Goal: Task Accomplishment & Management: Manage account settings

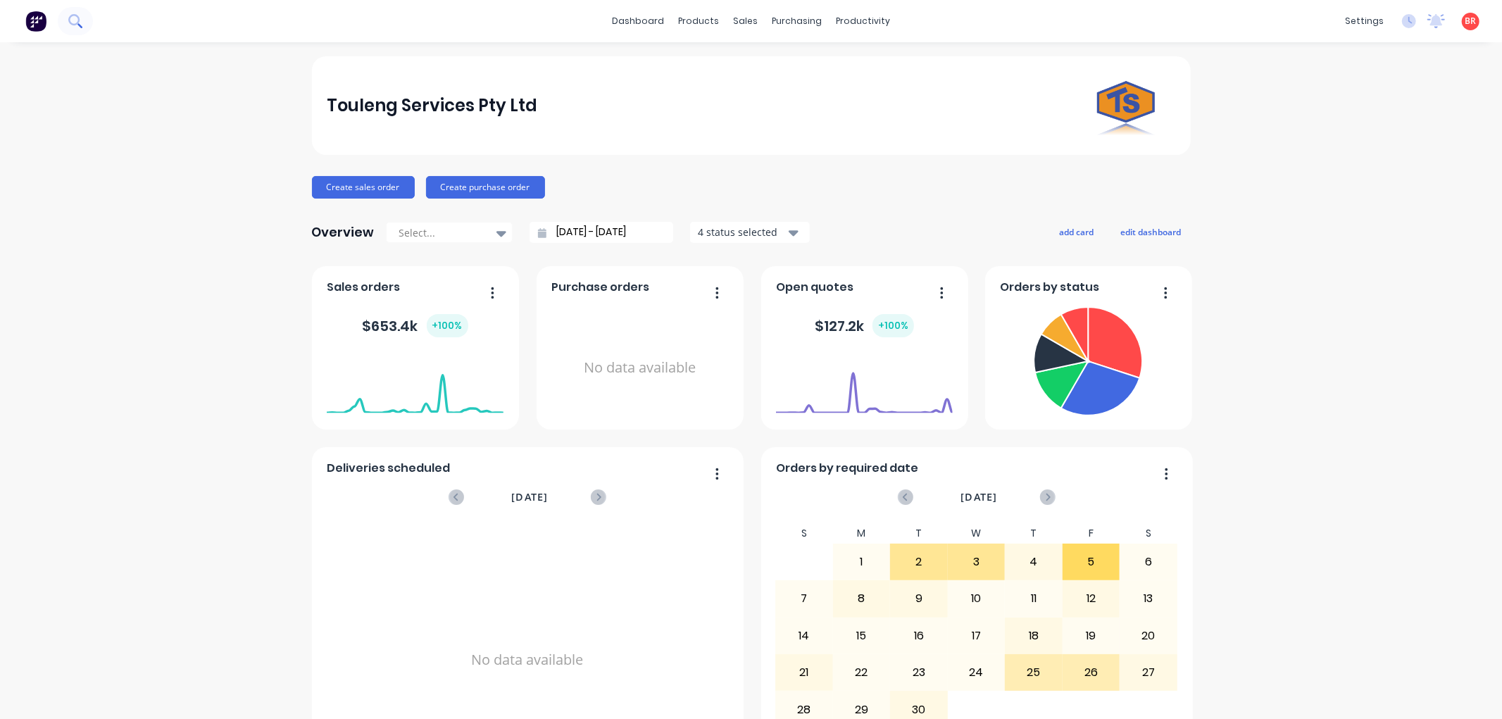
click at [74, 21] on icon at bounding box center [74, 20] width 13 height 13
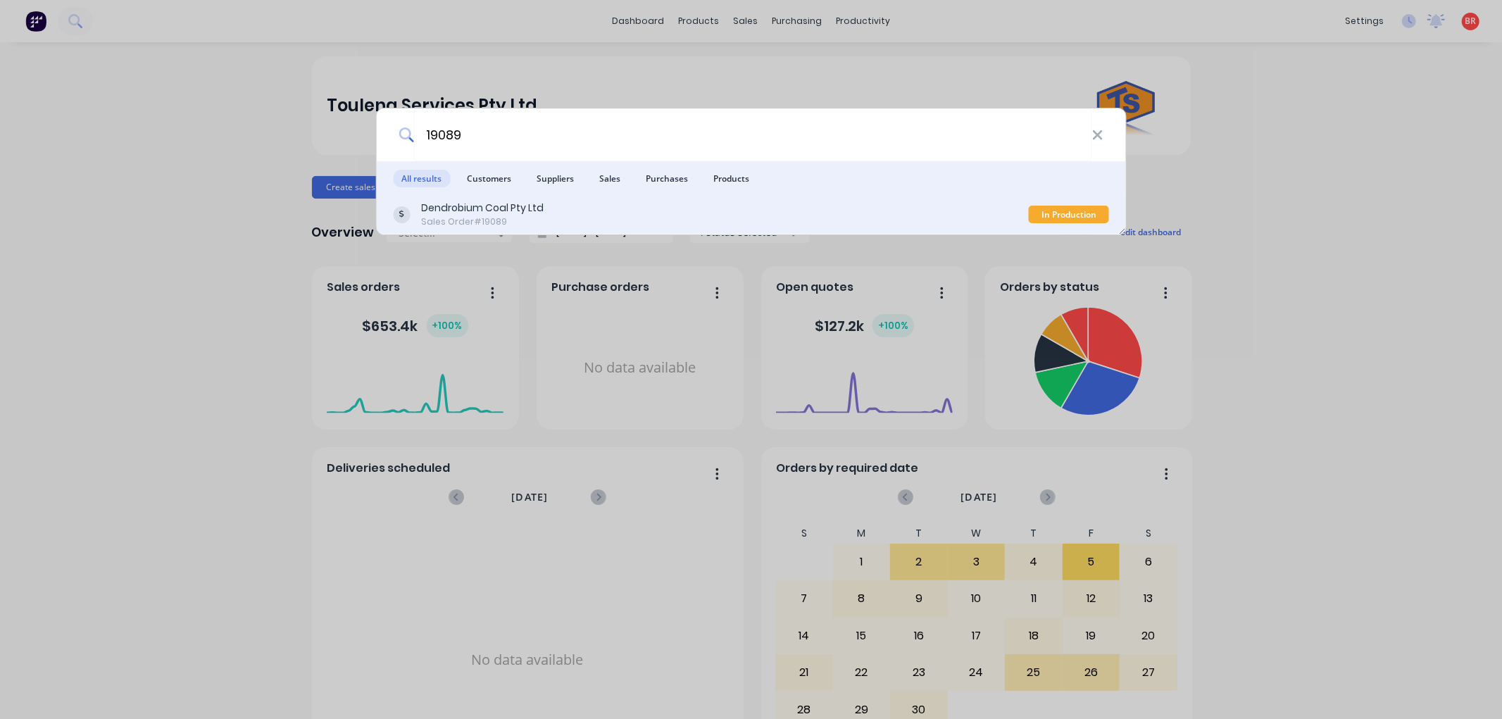
type input "19089"
click at [609, 201] on div "Dendrobium Coal Pty Ltd Sales Order #19089" at bounding box center [711, 214] width 636 height 27
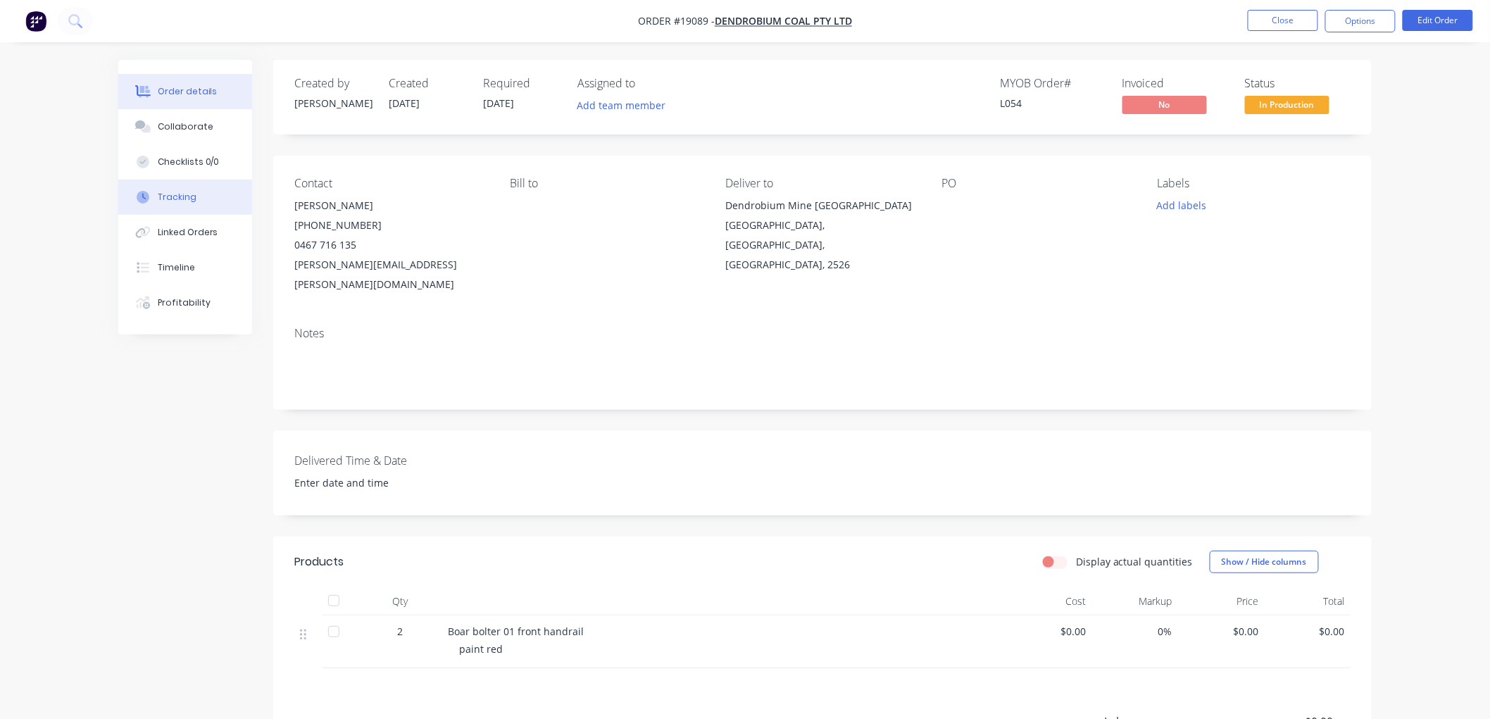
click at [177, 206] on button "Tracking" at bounding box center [185, 197] width 134 height 35
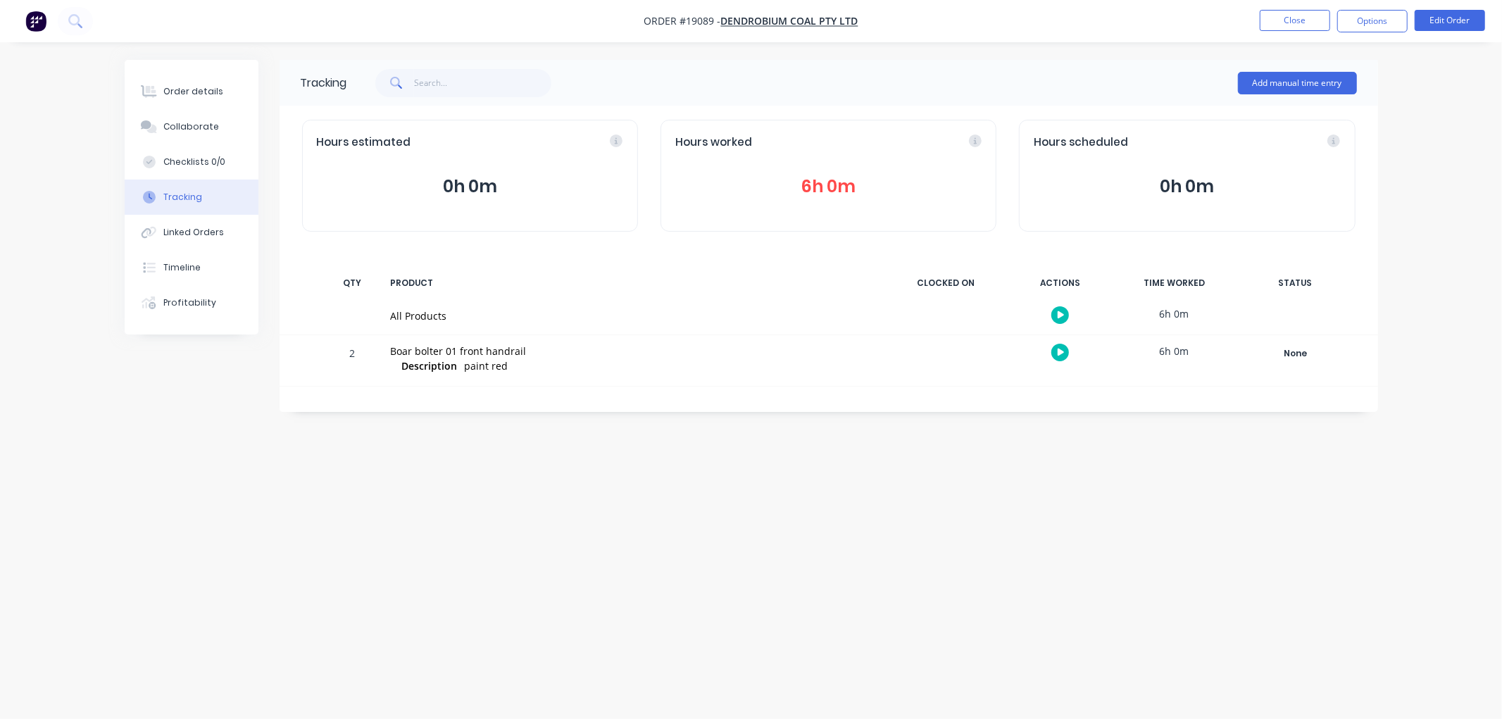
click at [832, 186] on button "6h 0m" at bounding box center [828, 186] width 306 height 27
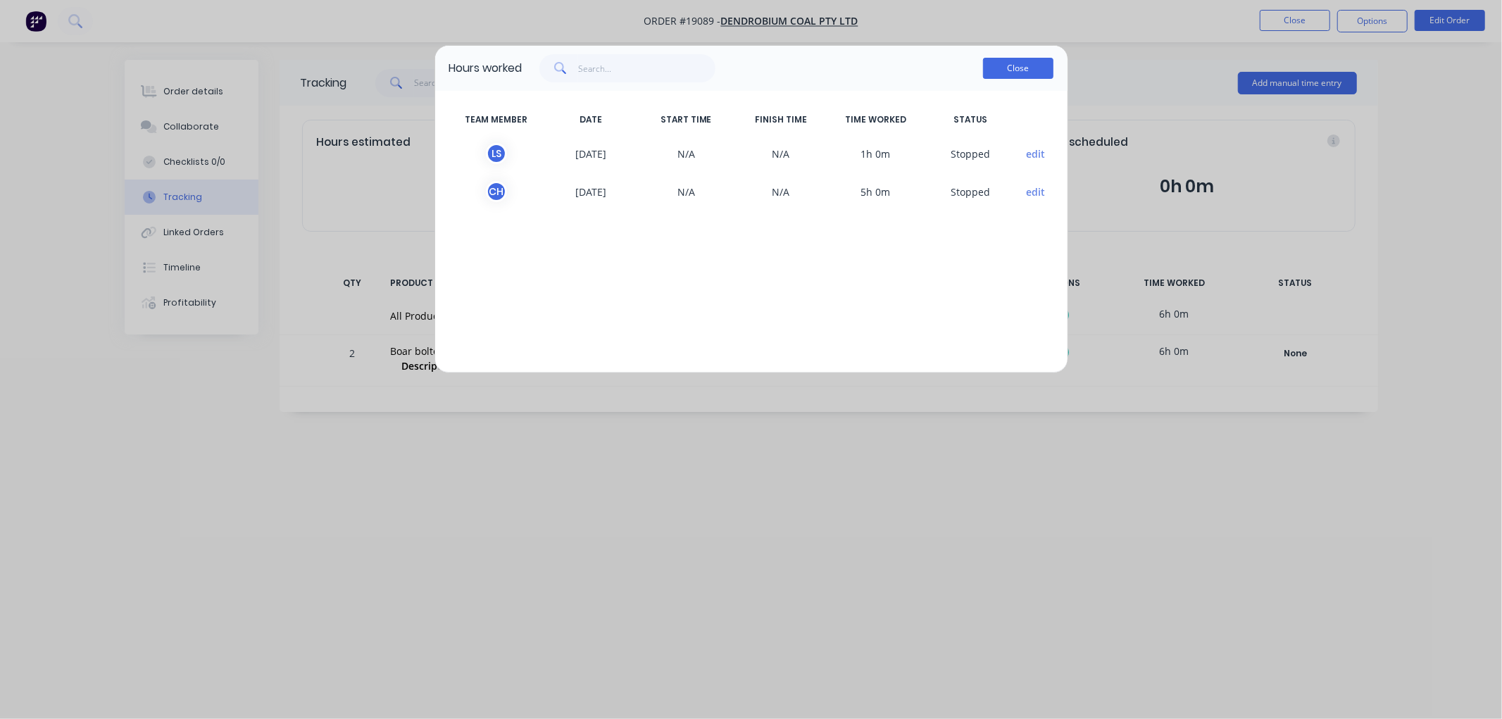
click at [1019, 73] on button "Close" at bounding box center [1018, 68] width 70 height 21
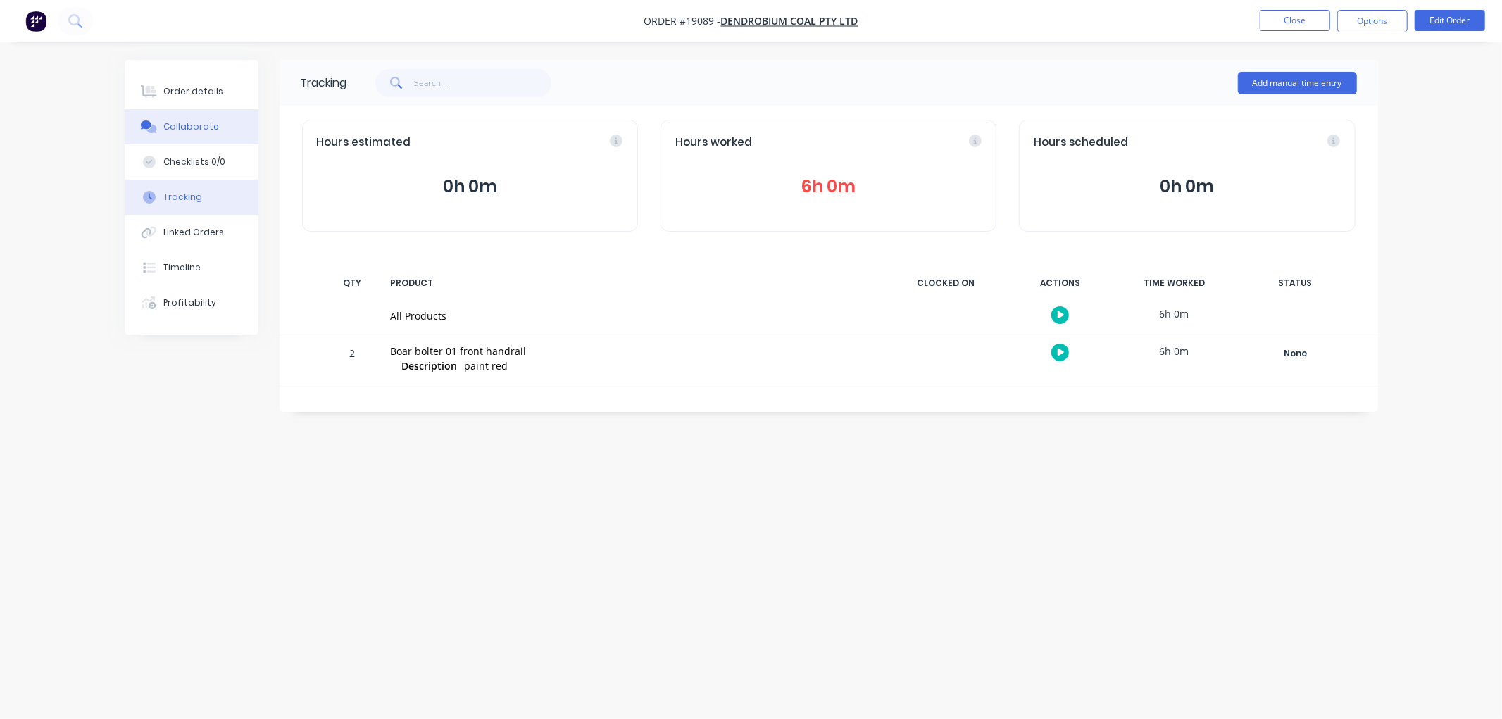
click at [191, 122] on div "Collaborate" at bounding box center [191, 126] width 56 height 13
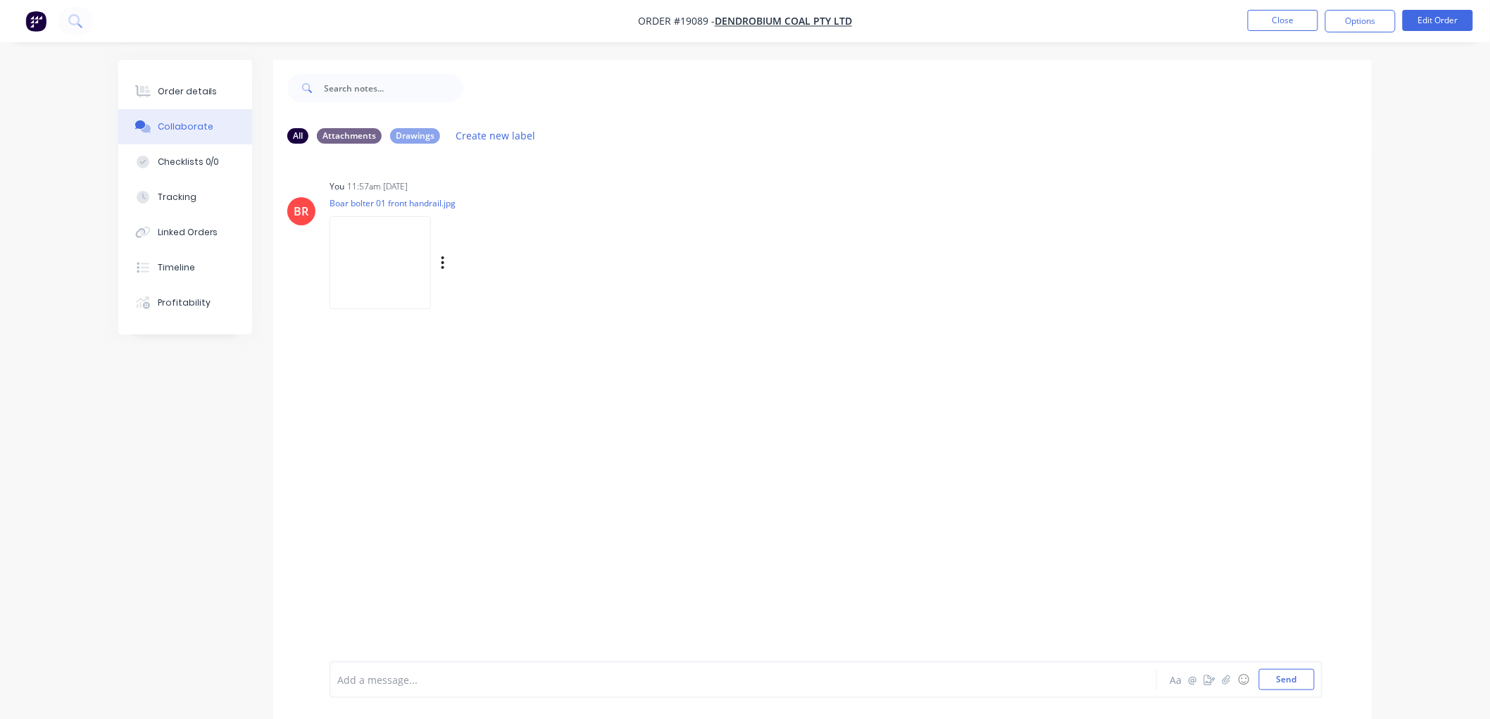
click at [395, 268] on img at bounding box center [379, 262] width 101 height 92
click at [199, 92] on div "Order details" at bounding box center [188, 91] width 60 height 13
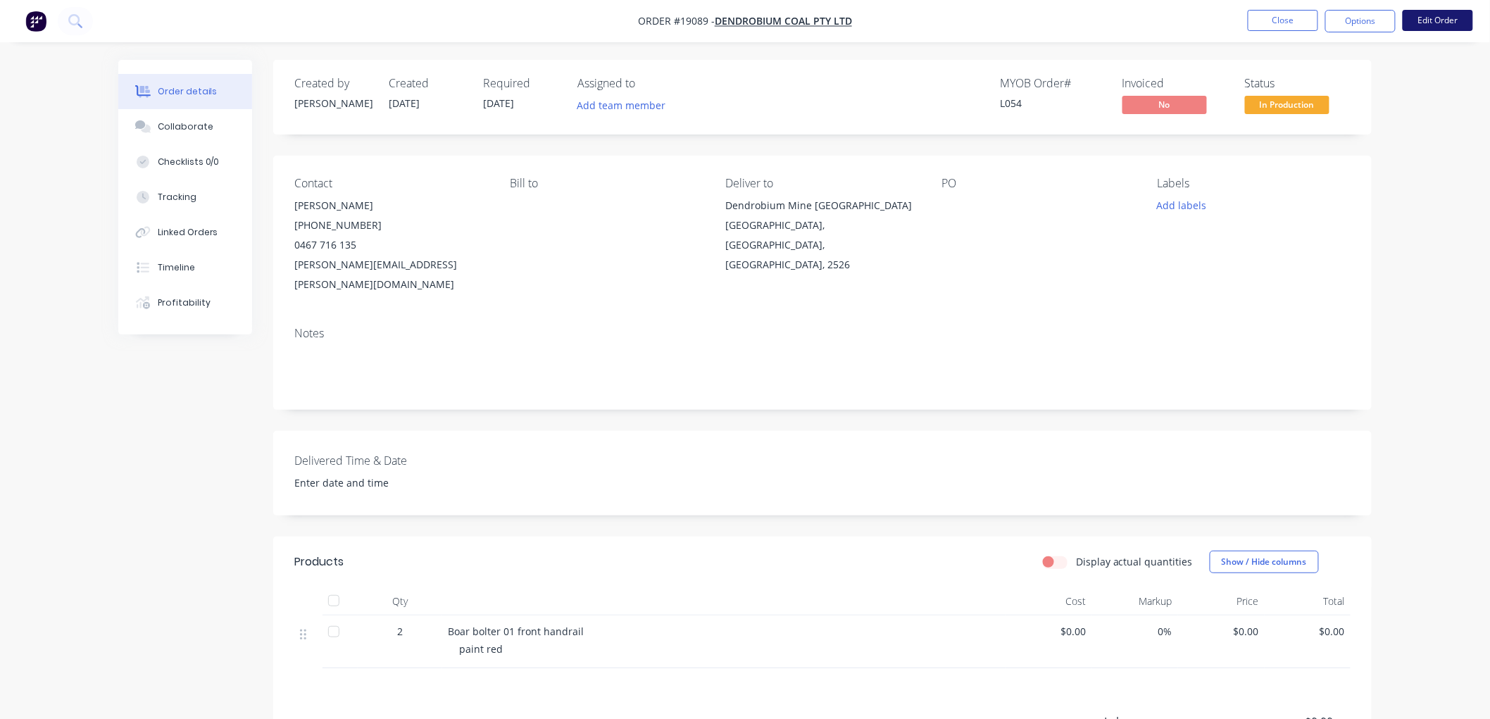
click at [1430, 18] on button "Edit Order" at bounding box center [1437, 20] width 70 height 21
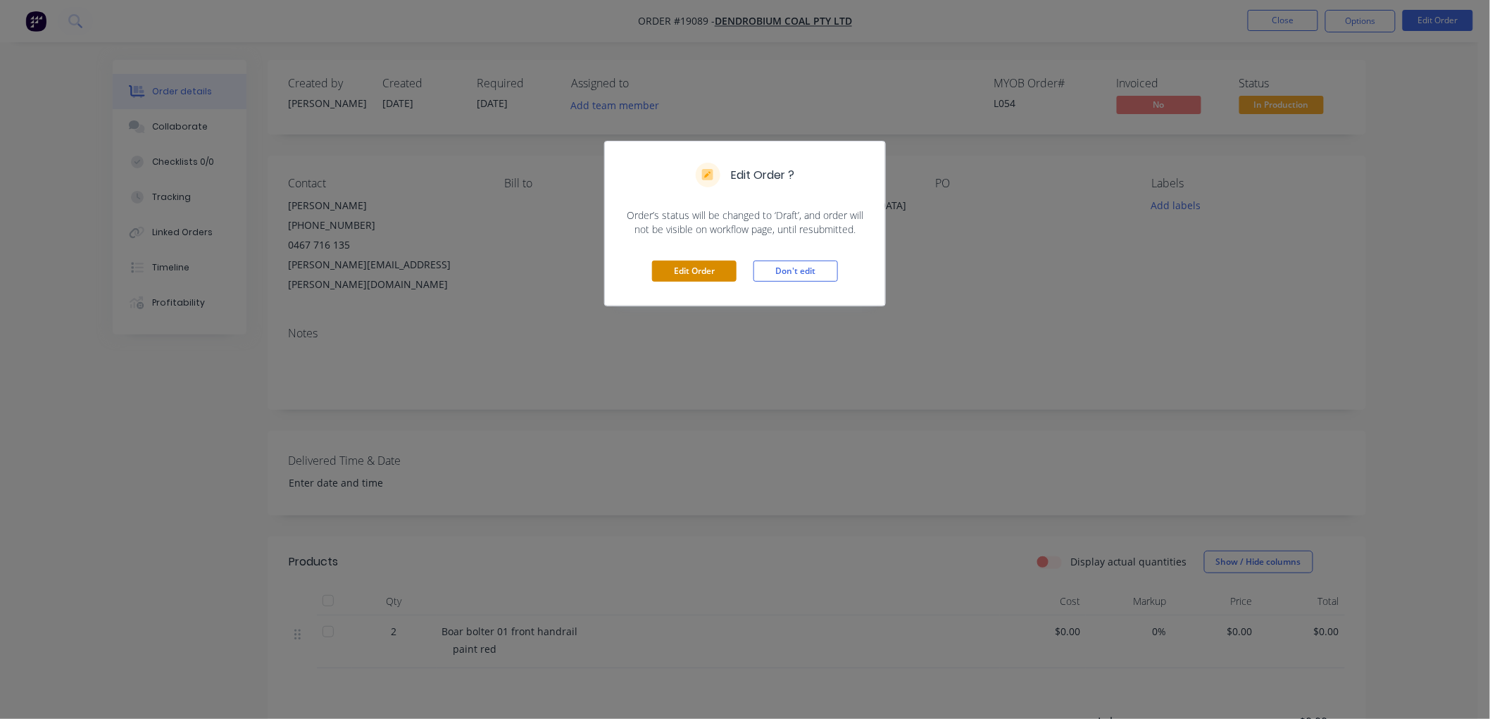
click at [726, 266] on button "Edit Order" at bounding box center [694, 270] width 84 height 21
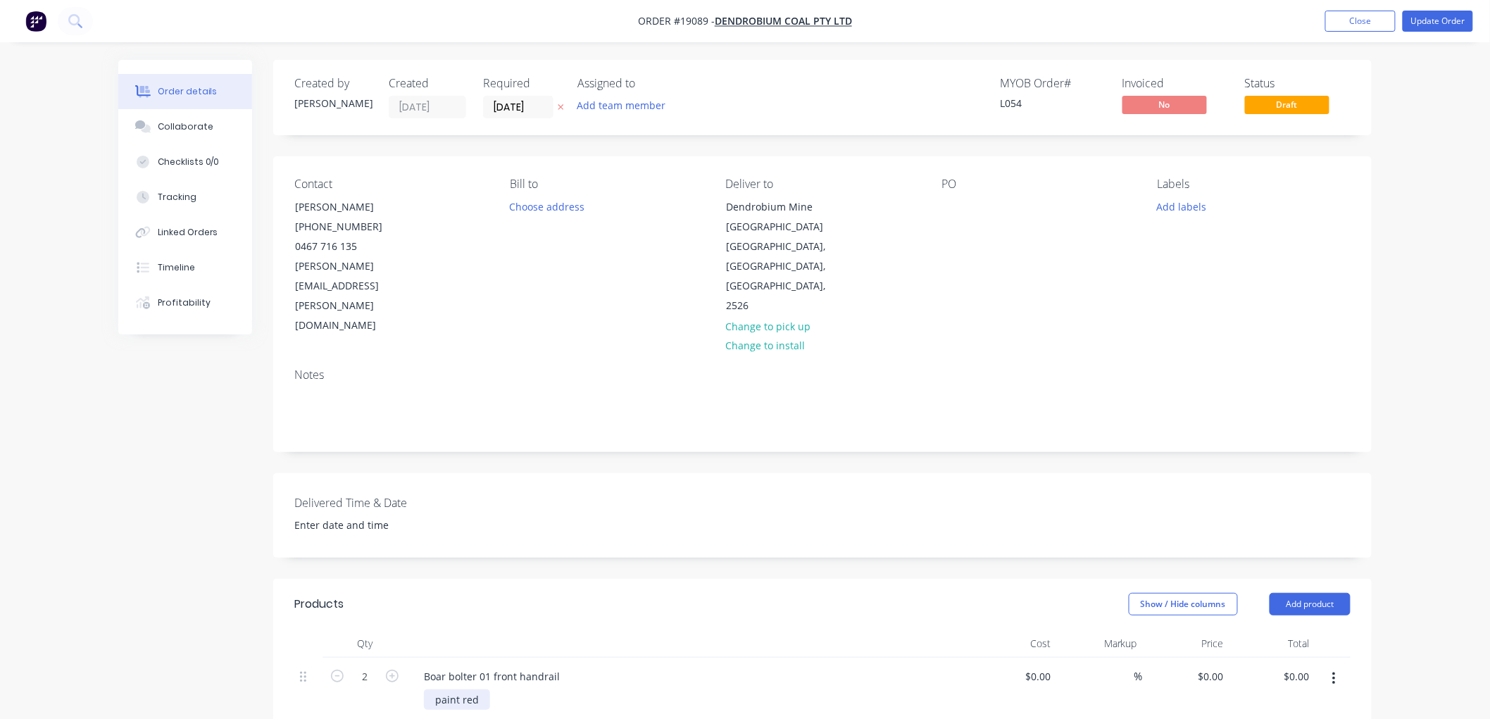
click at [484, 689] on div "paint red" at bounding box center [457, 699] width 66 height 20
click at [135, 482] on div "Created by [PERSON_NAME] Created [DATE] Required [DATE] Assigned to Add team me…" at bounding box center [744, 593] width 1253 height 1067
click at [522, 108] on input "[DATE]" at bounding box center [518, 106] width 69 height 21
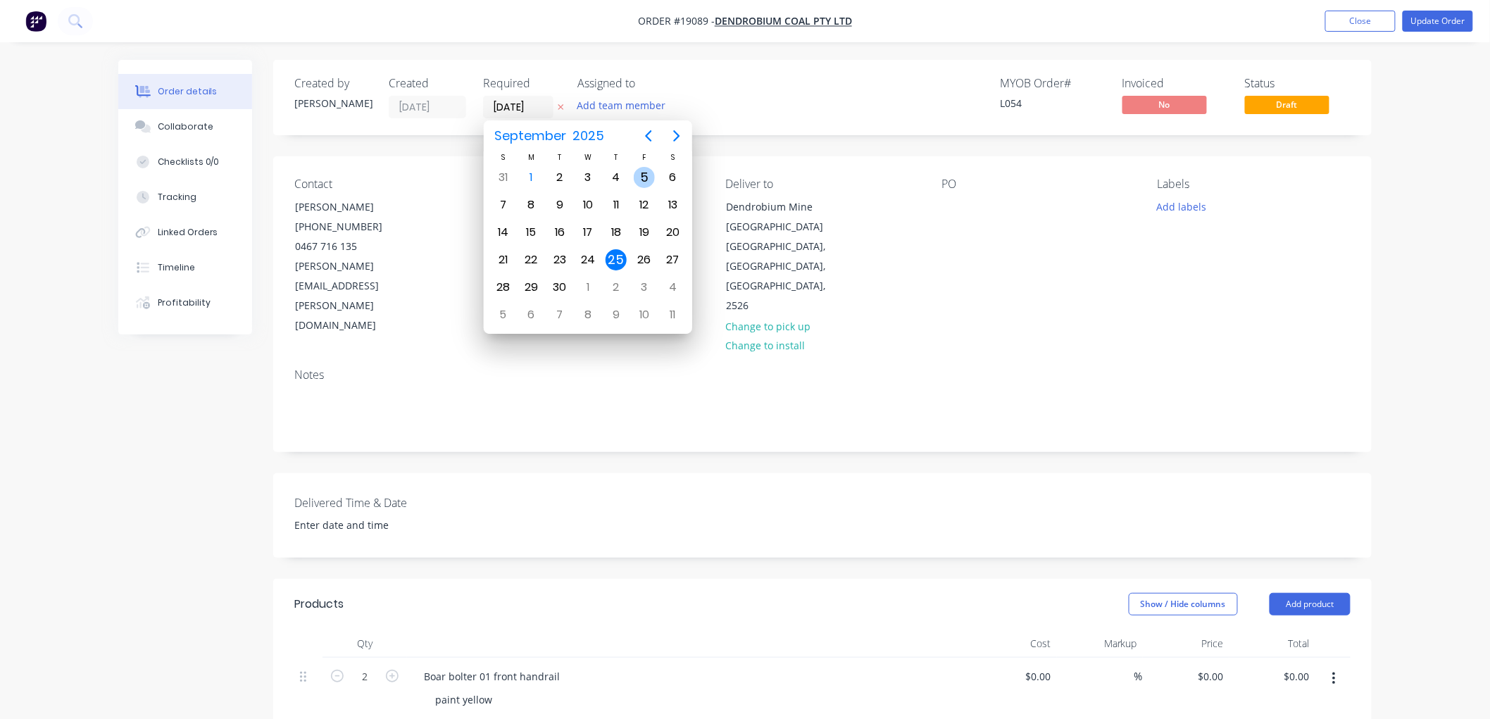
click at [639, 180] on div "5" at bounding box center [644, 177] width 21 height 21
type input "[DATE]"
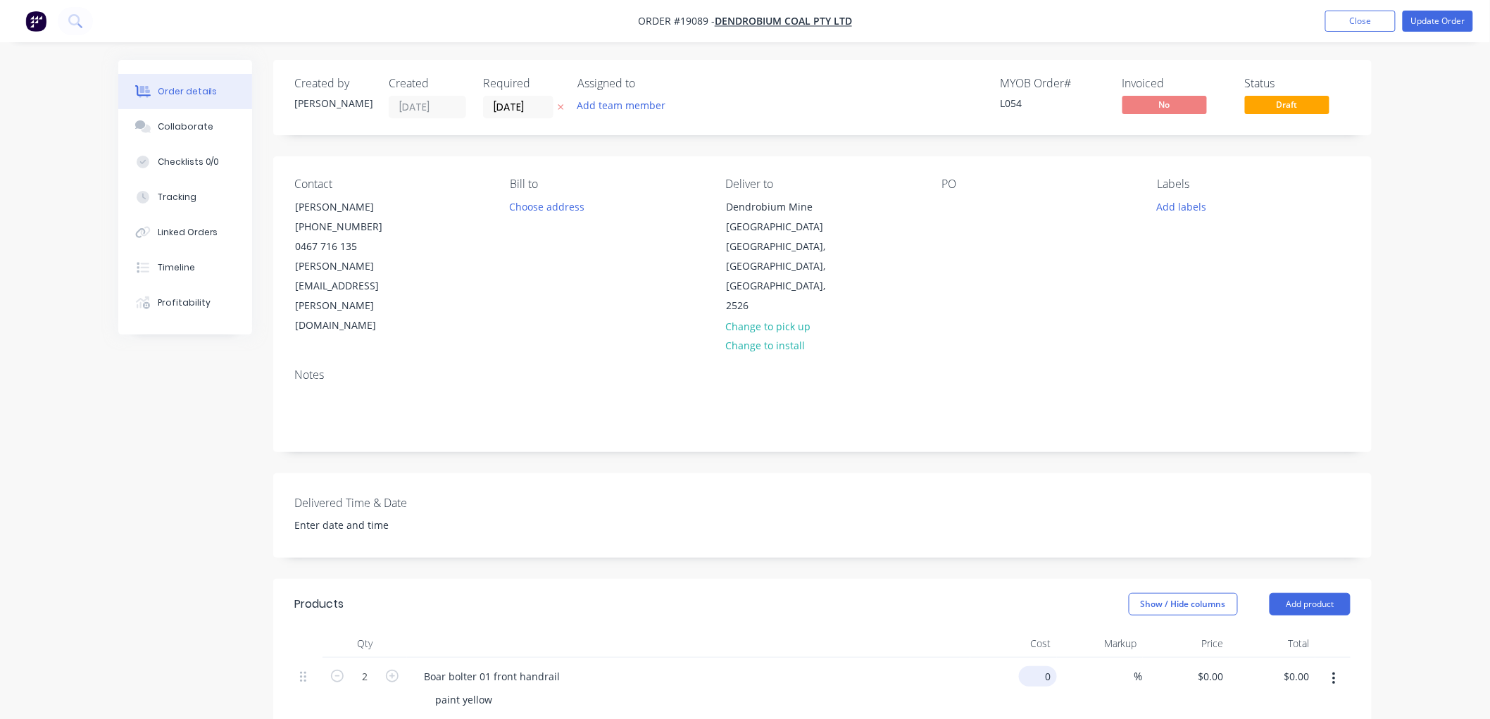
click at [1033, 658] on div "0 $0.00" at bounding box center [1013, 690] width 87 height 64
type input "$440.00"
type input "$880.00"
click at [1395, 383] on div "Order details Collaborate Checklists 0/0 Tracking Linked Orders Timeline Profit…" at bounding box center [745, 563] width 1490 height 1126
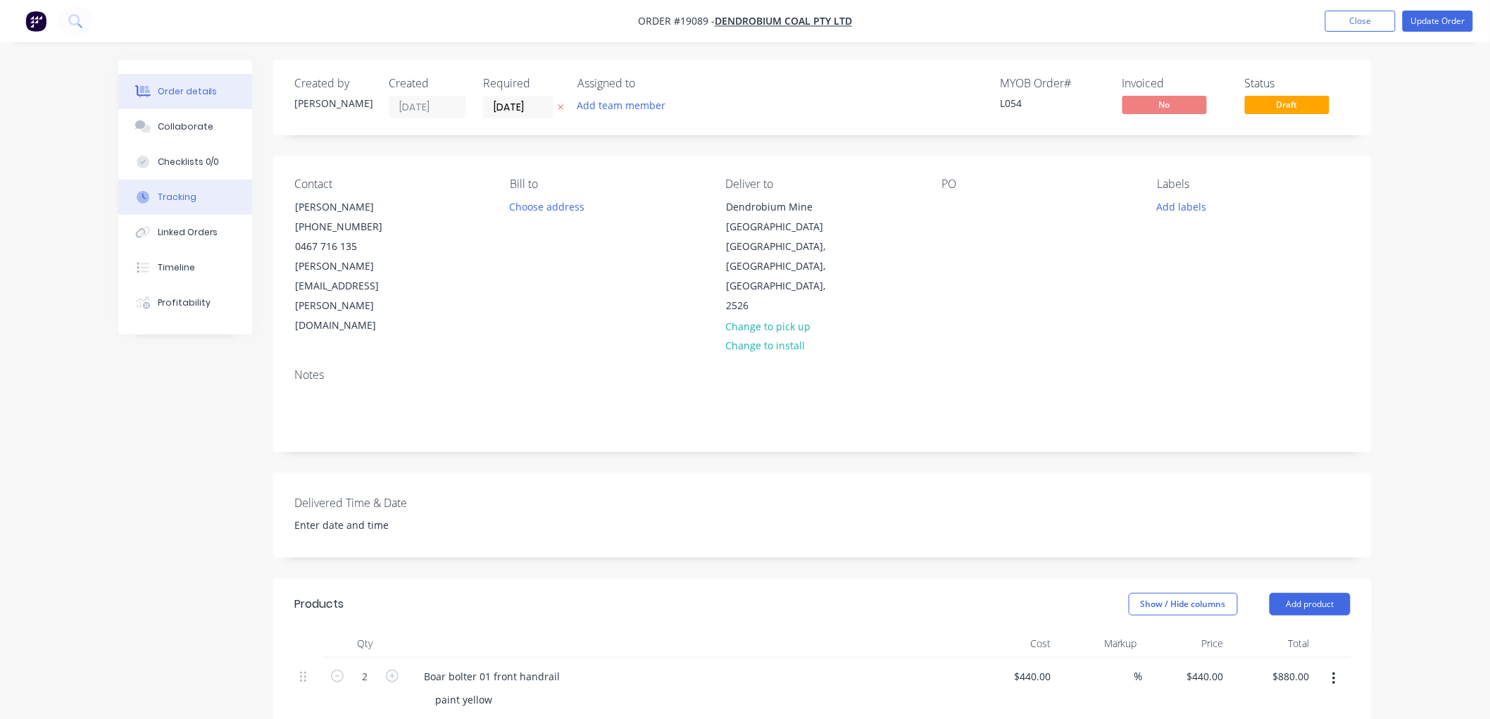
click at [185, 199] on div "Tracking" at bounding box center [177, 197] width 39 height 13
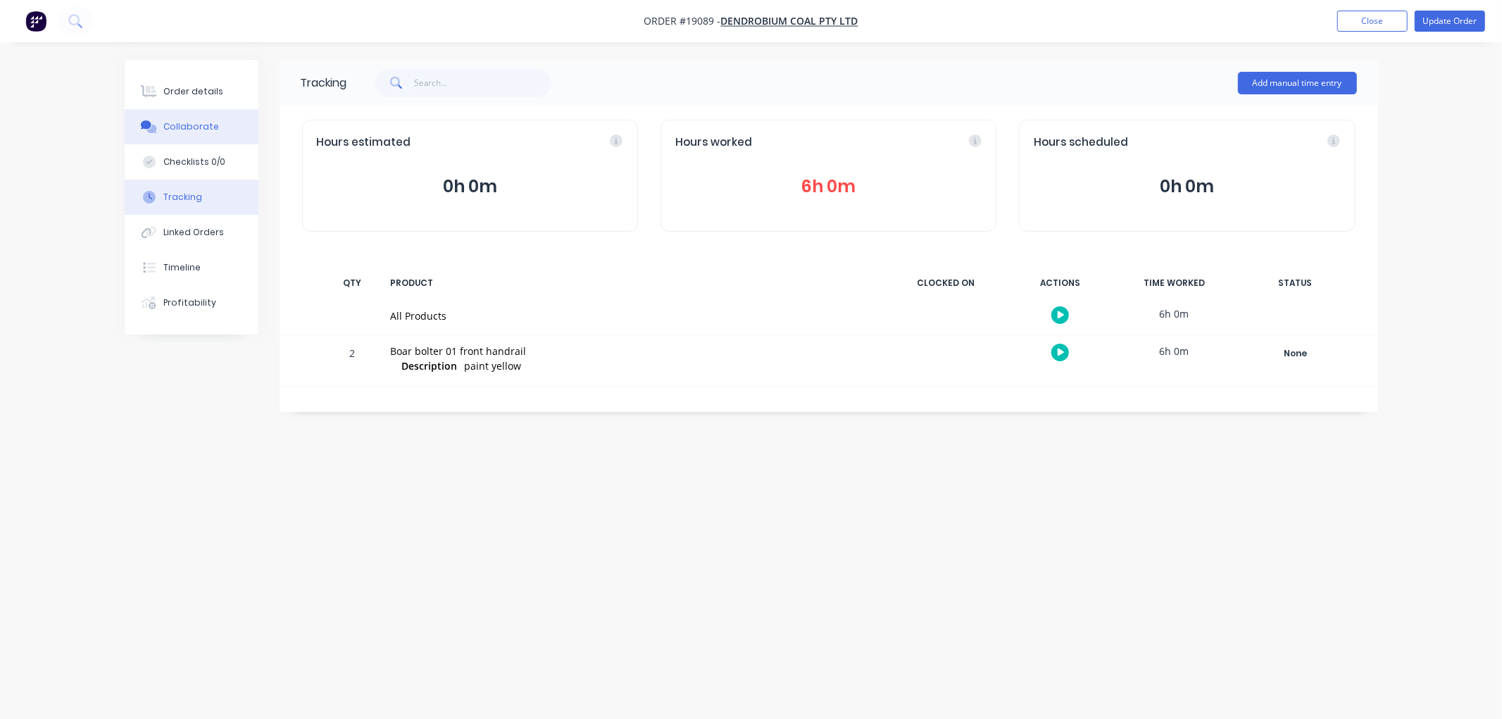
click at [191, 114] on button "Collaborate" at bounding box center [192, 126] width 134 height 35
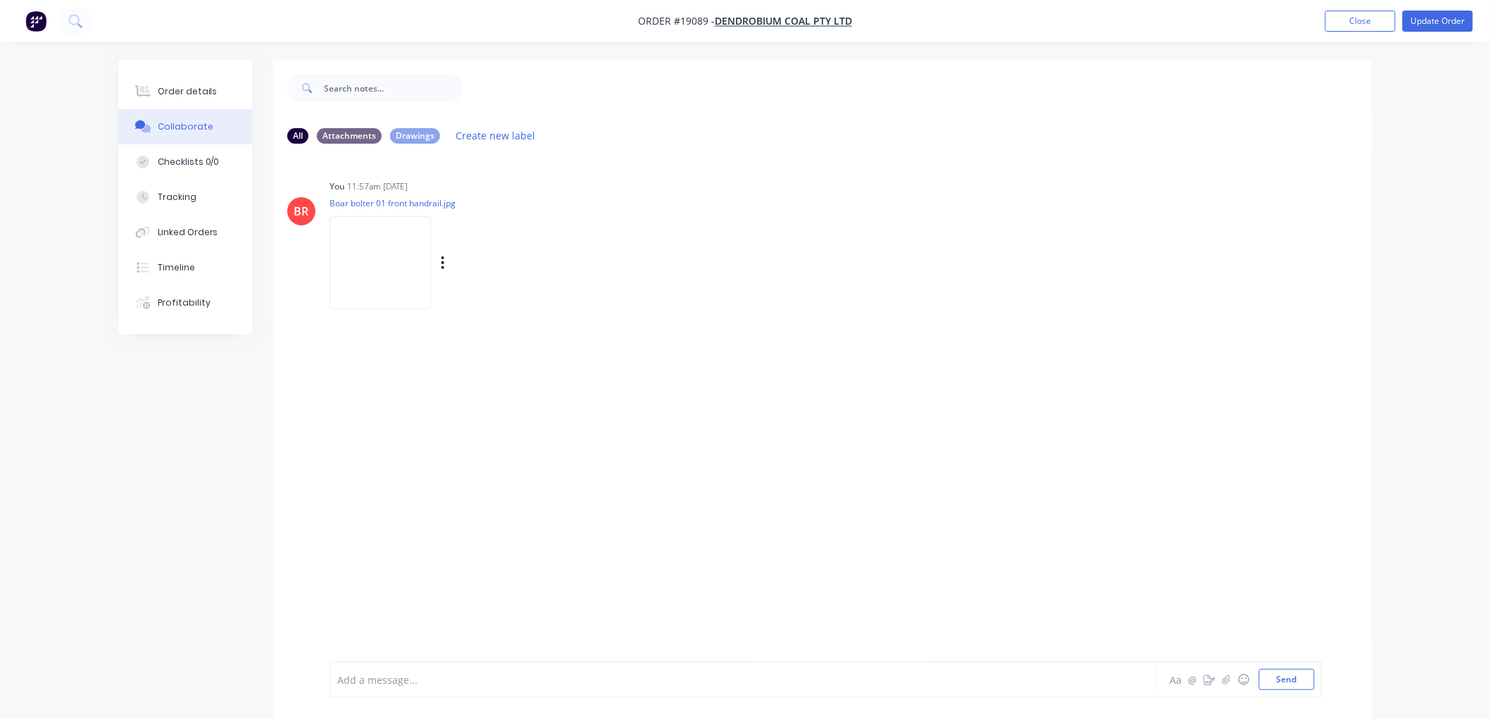
click at [384, 257] on img at bounding box center [379, 262] width 101 height 92
click at [179, 93] on div "Order details" at bounding box center [188, 91] width 60 height 13
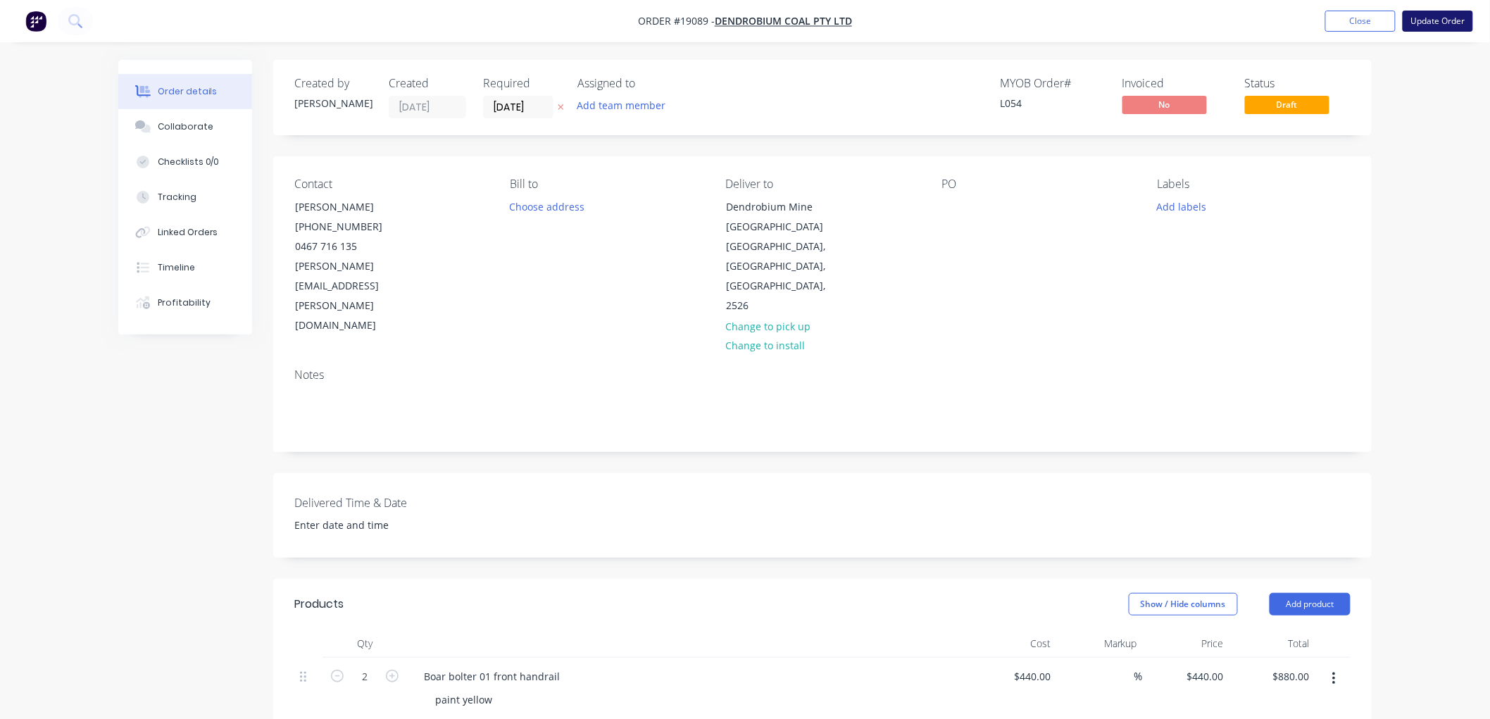
click at [1426, 20] on button "Update Order" at bounding box center [1437, 21] width 70 height 21
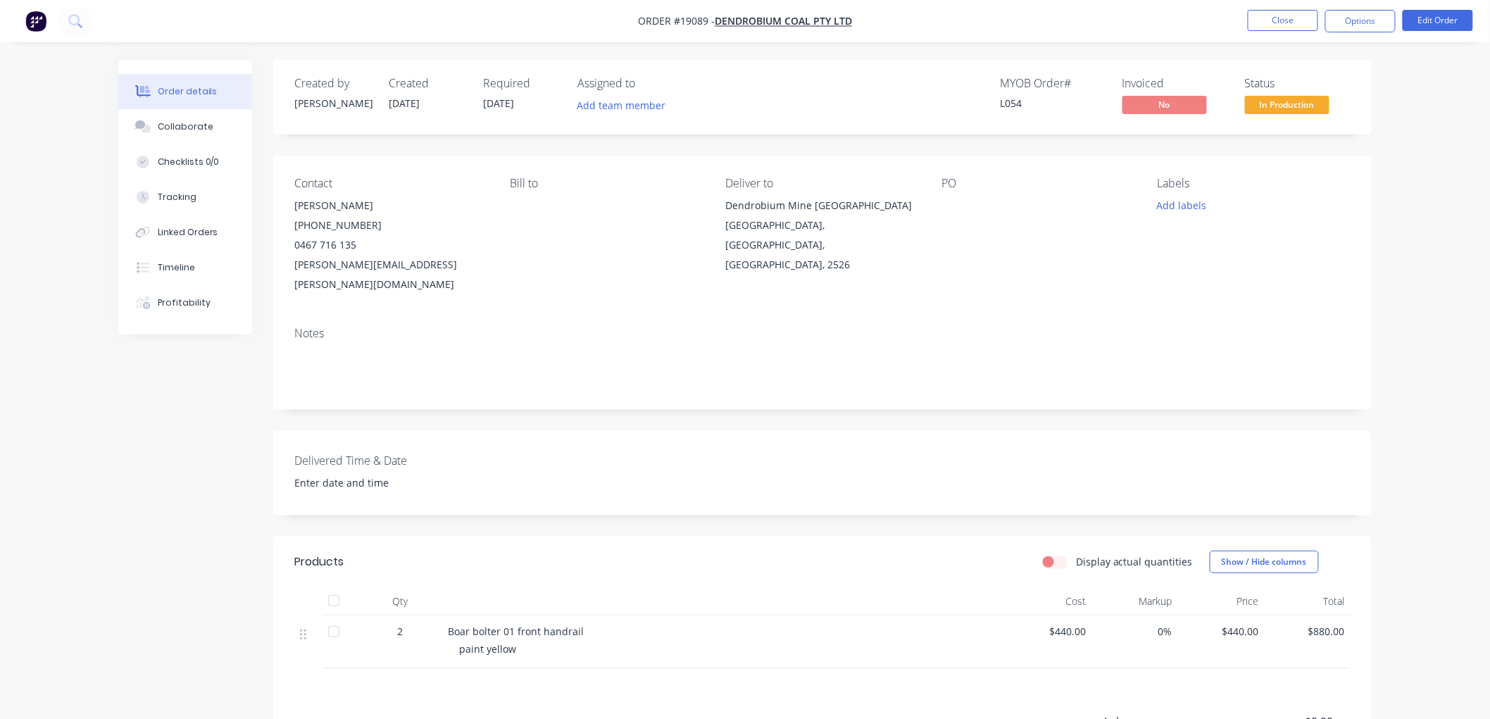
click at [1262, 102] on span "In Production" at bounding box center [1287, 105] width 84 height 18
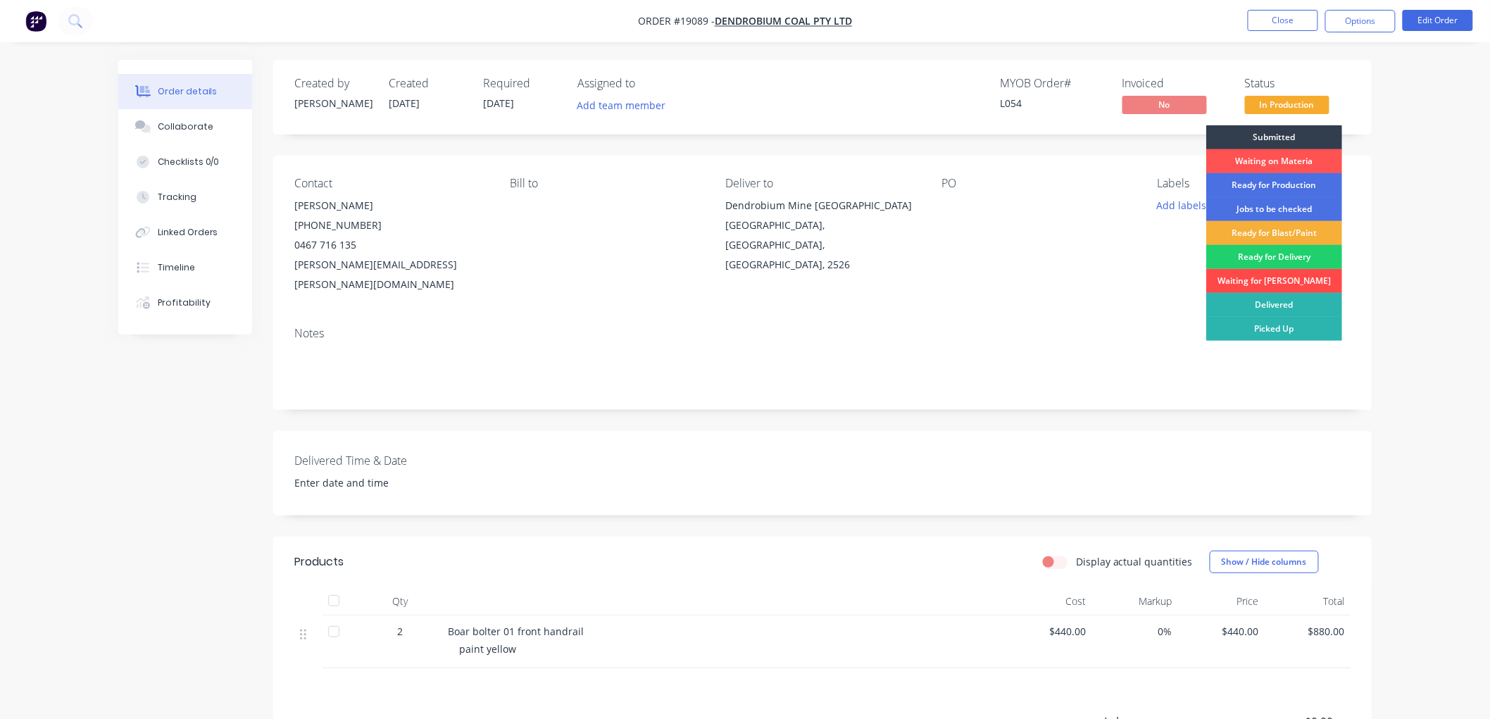
click at [1250, 282] on div "Waiting for [PERSON_NAME]" at bounding box center [1274, 281] width 136 height 24
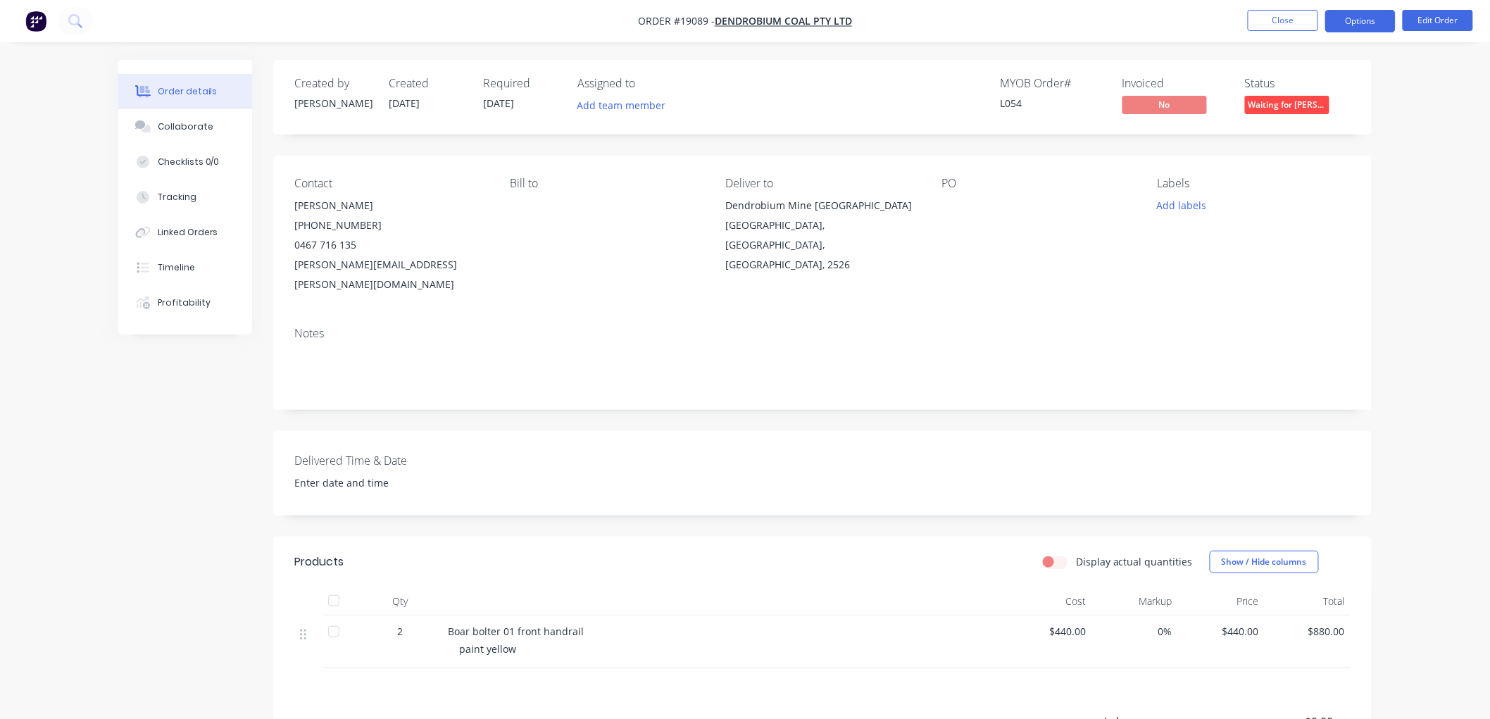
click at [1349, 21] on button "Options" at bounding box center [1360, 21] width 70 height 23
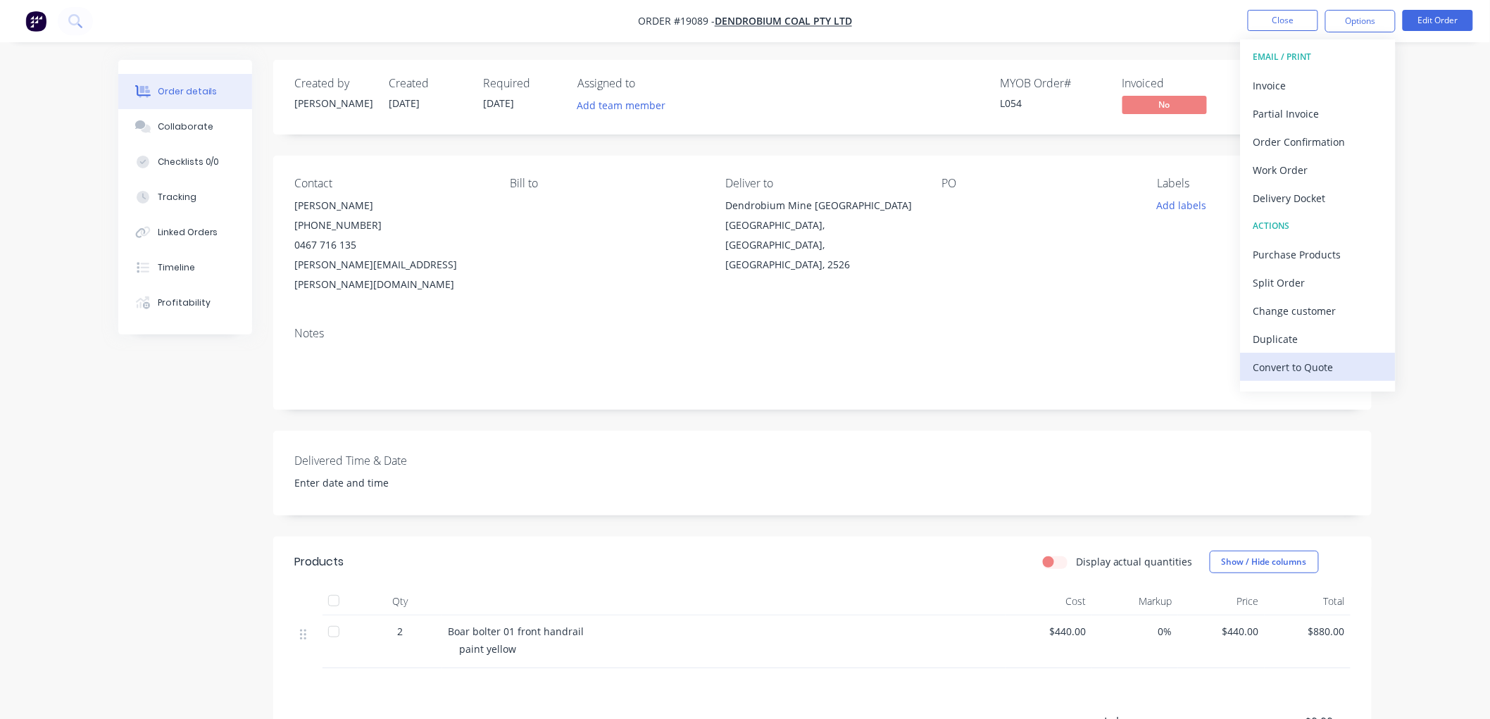
click at [1297, 359] on div "Convert to Quote" at bounding box center [1318, 367] width 130 height 20
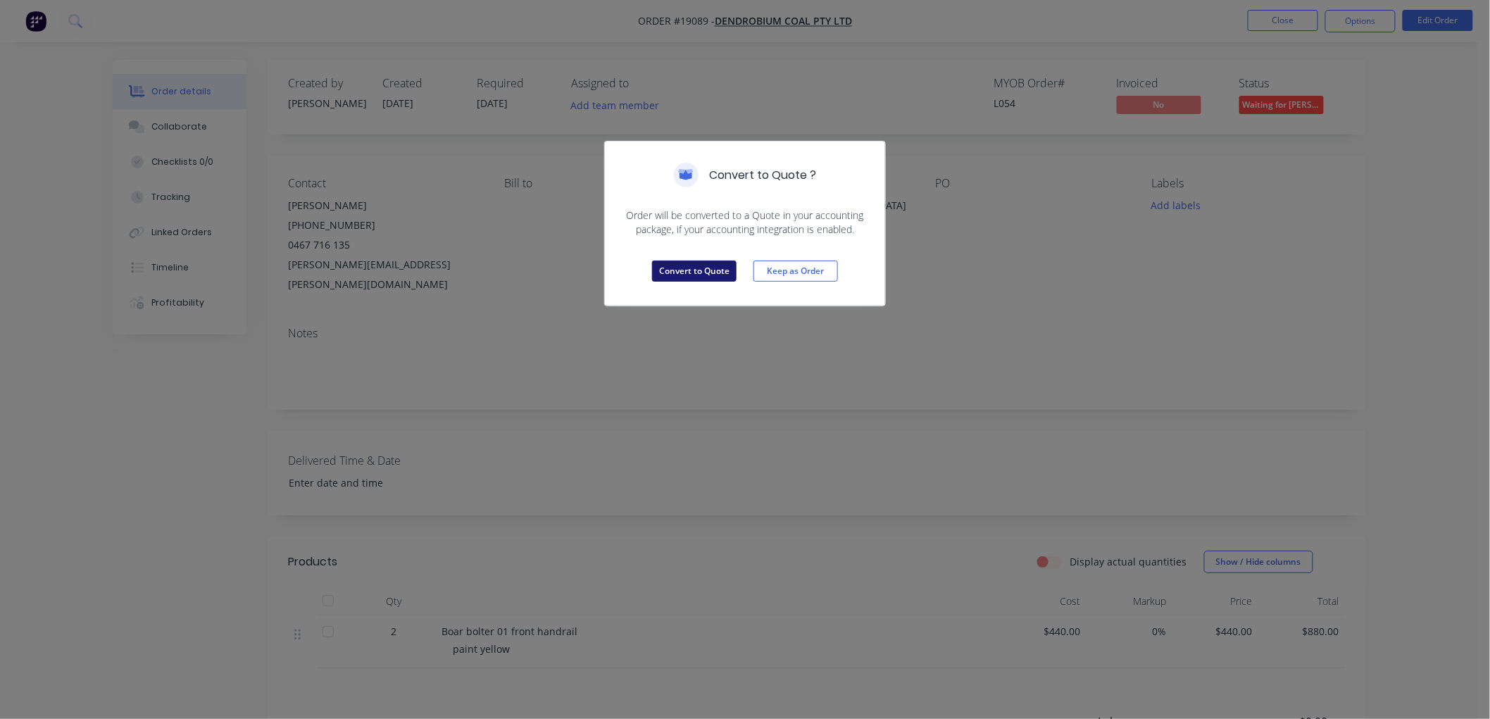
click at [720, 269] on button "Convert to Quote" at bounding box center [694, 270] width 84 height 21
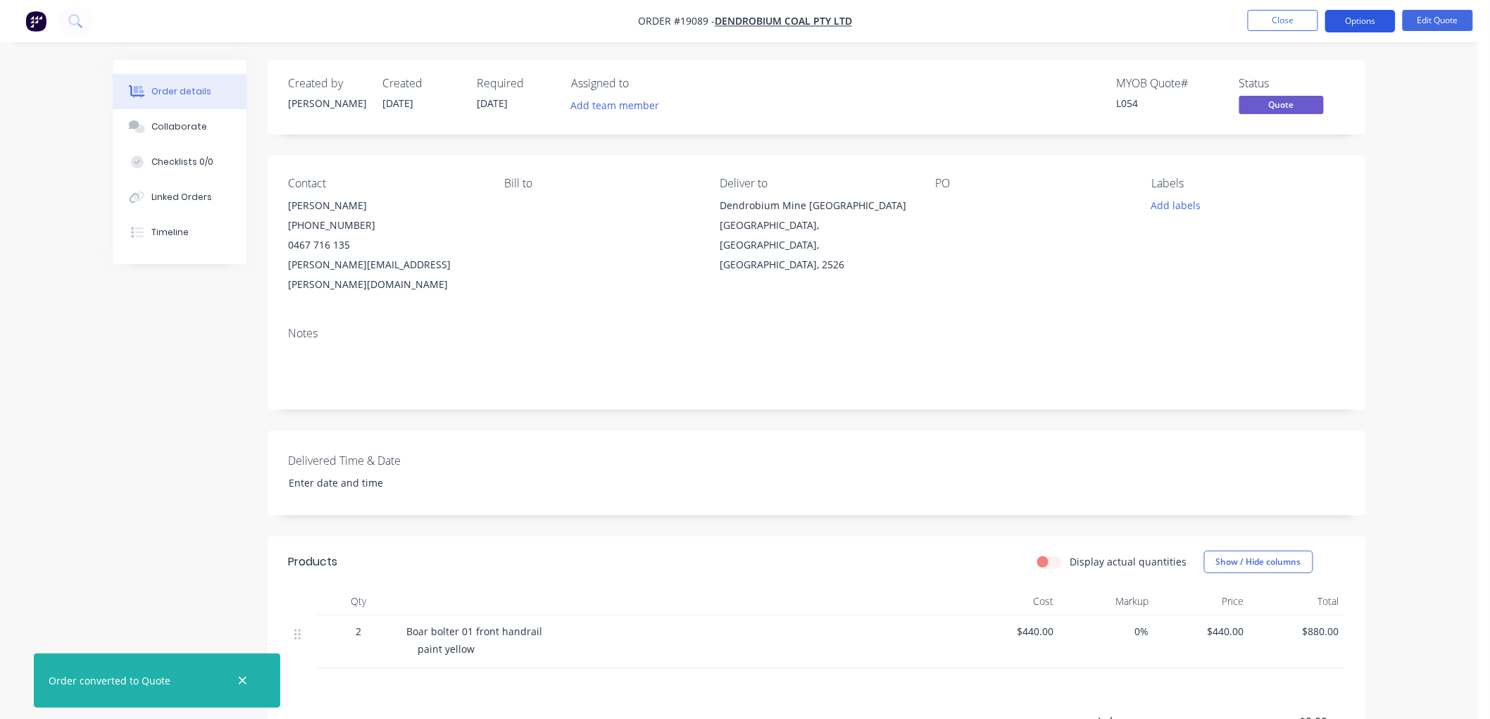
click at [1374, 20] on button "Options" at bounding box center [1360, 21] width 70 height 23
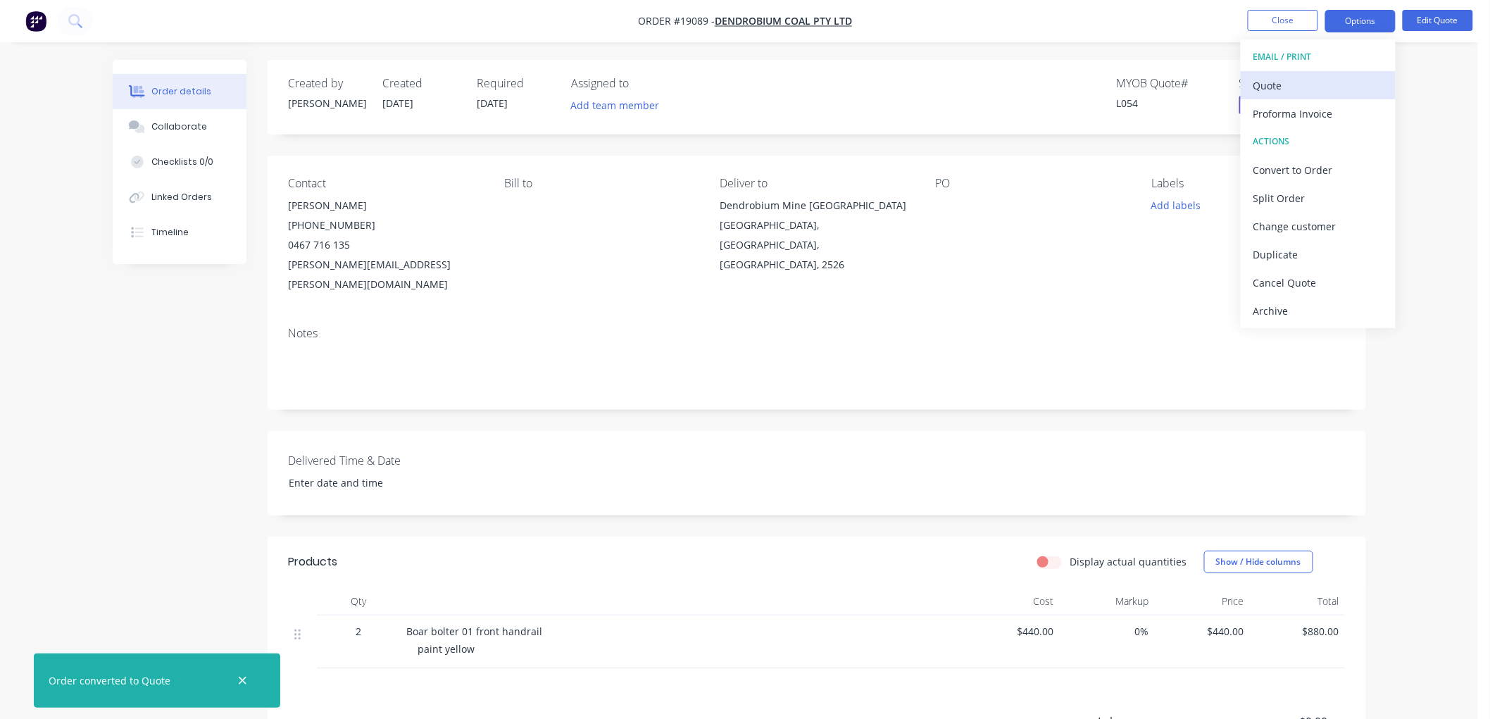
click at [1297, 84] on div "Quote" at bounding box center [1318, 85] width 130 height 20
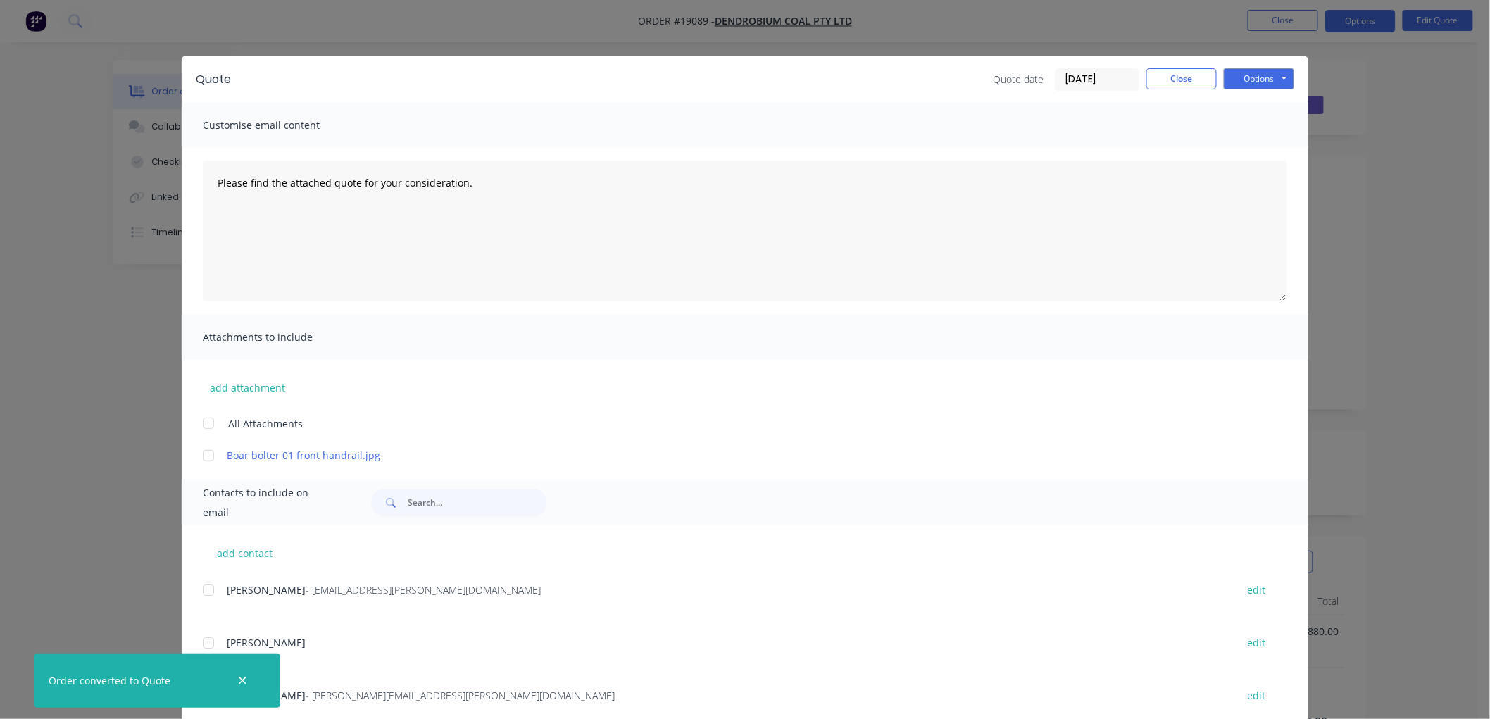
click at [203, 424] on div at bounding box center [208, 423] width 28 height 28
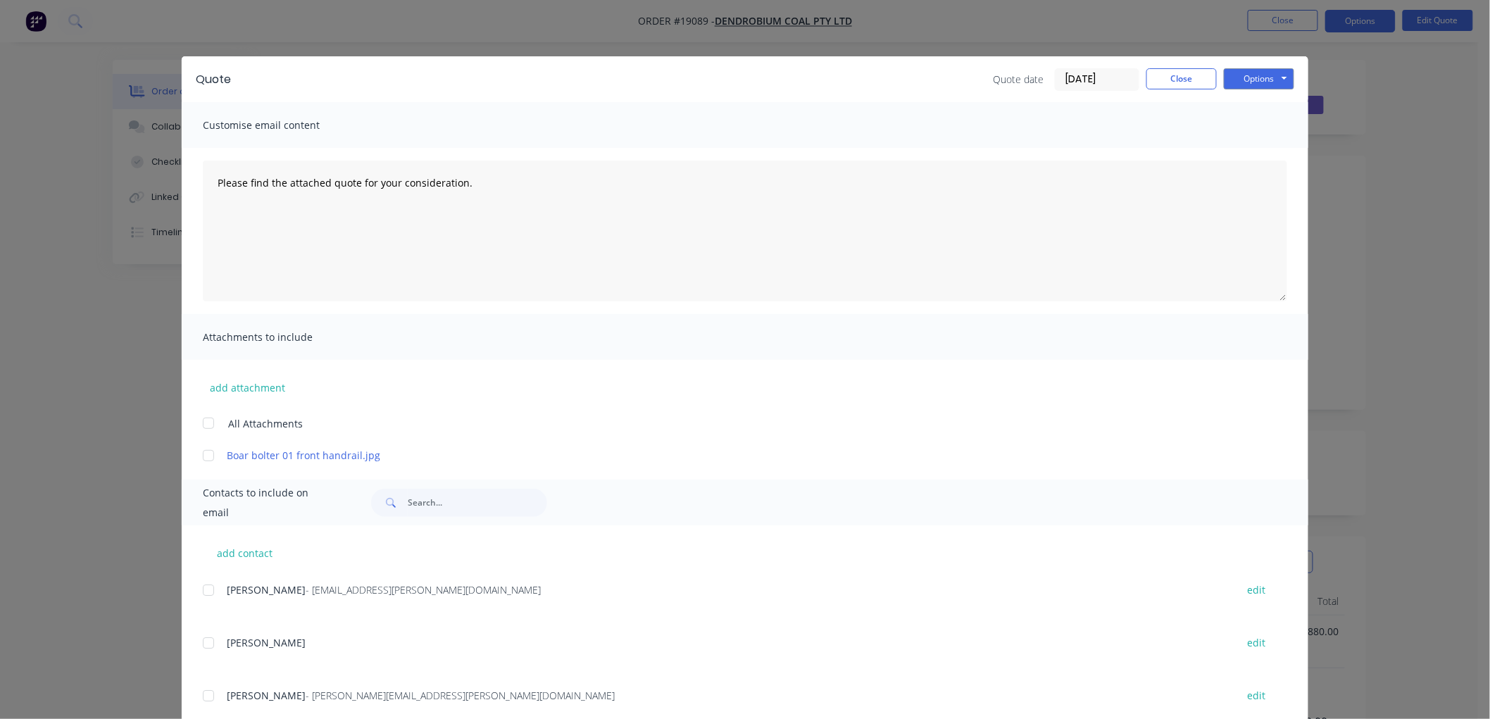
click at [208, 425] on div at bounding box center [208, 423] width 28 height 28
click at [1254, 73] on button "Options" at bounding box center [1259, 78] width 70 height 21
click at [1257, 129] on button "Print" at bounding box center [1269, 126] width 90 height 23
click at [1166, 81] on button "Close" at bounding box center [1181, 78] width 70 height 21
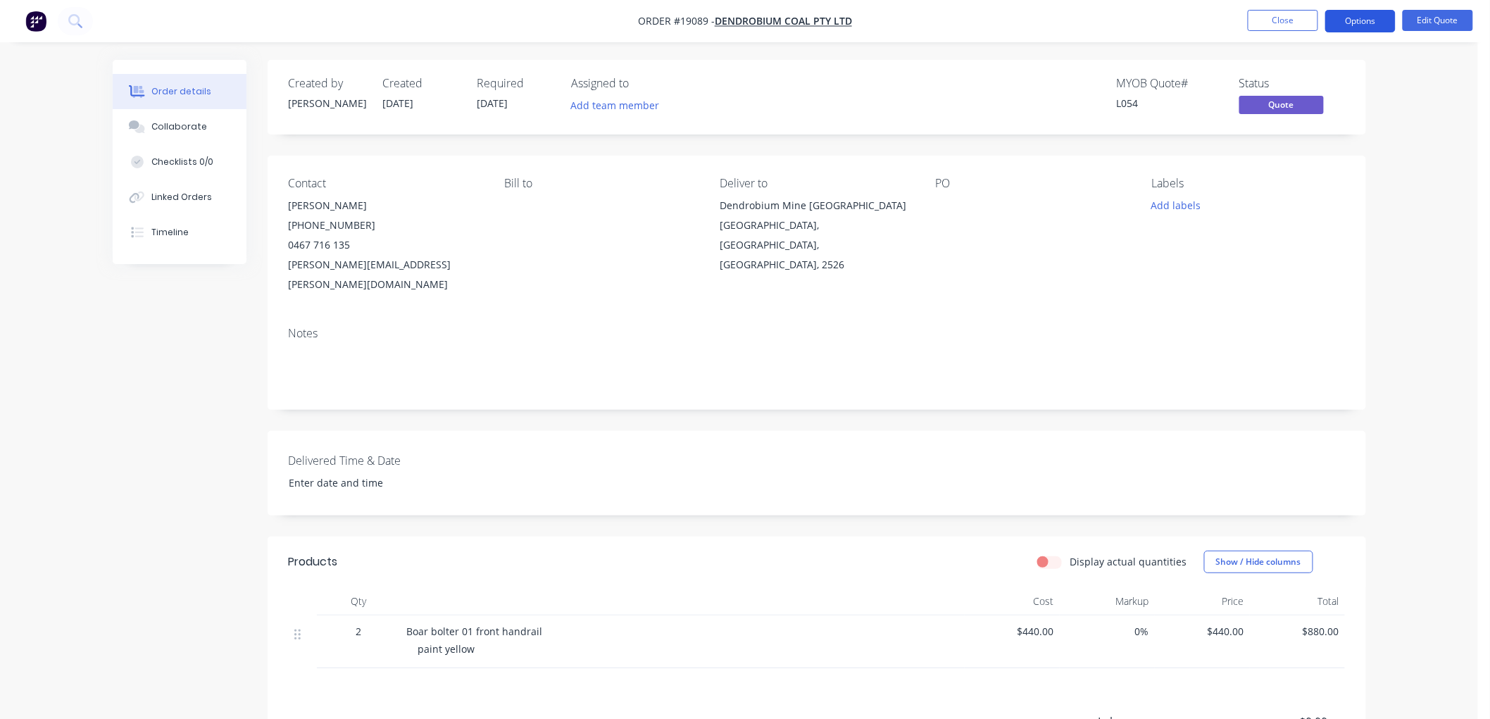
click at [1349, 18] on button "Options" at bounding box center [1360, 21] width 70 height 23
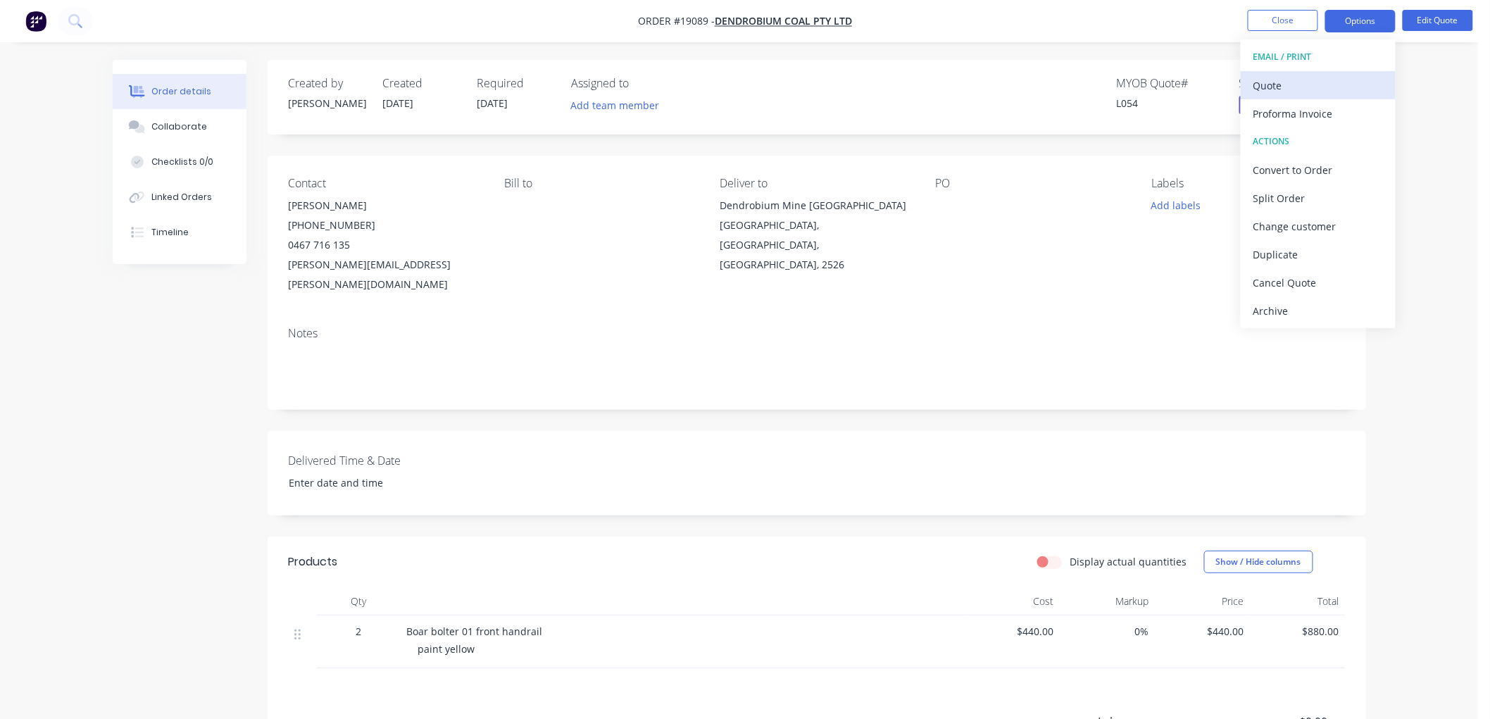
click at [1279, 87] on div "Quote" at bounding box center [1318, 85] width 130 height 20
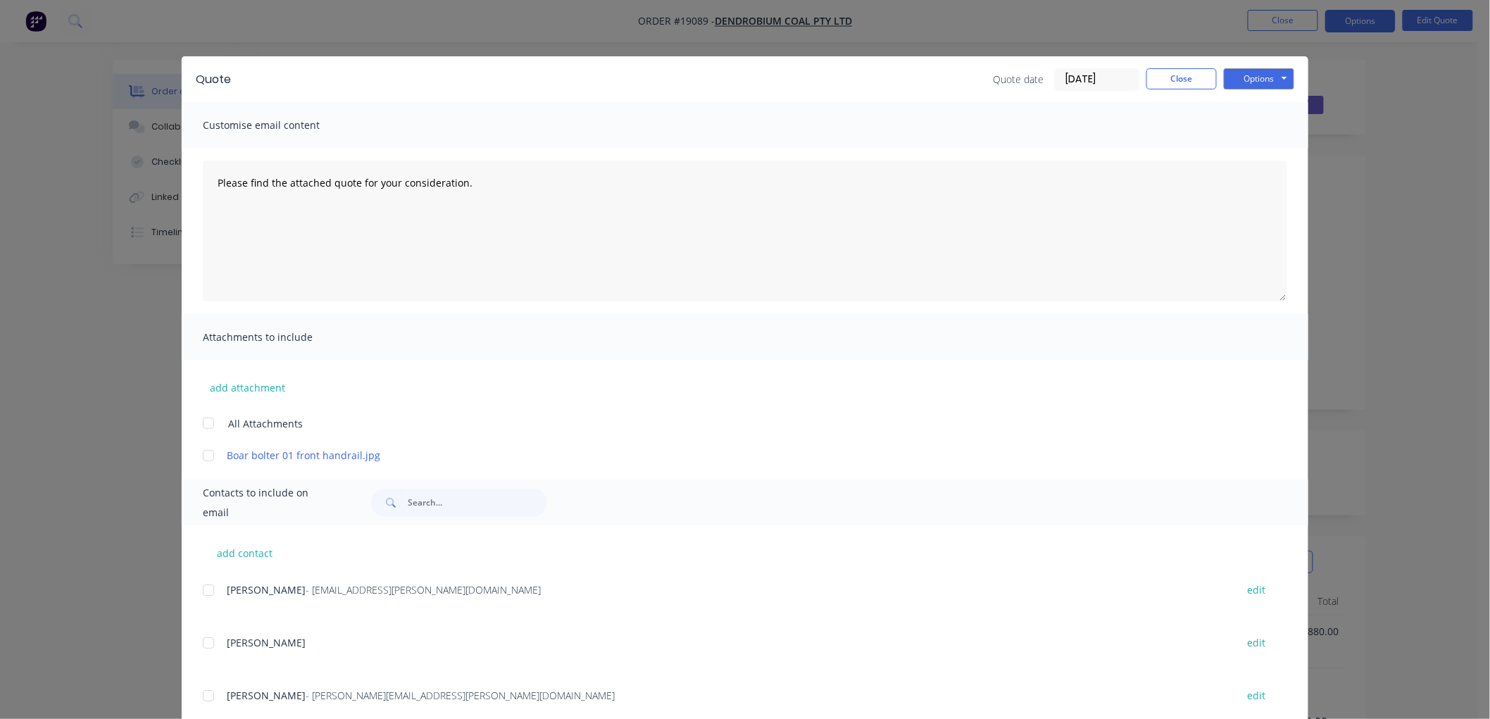
click at [1244, 65] on div "Quote Quote date [DATE] Close Options Preview Print Email" at bounding box center [745, 79] width 1126 height 46
click at [1253, 84] on button "Options" at bounding box center [1259, 78] width 70 height 21
click at [1249, 115] on button "Print" at bounding box center [1269, 126] width 90 height 23
click at [1146, 77] on button "Close" at bounding box center [1181, 78] width 70 height 21
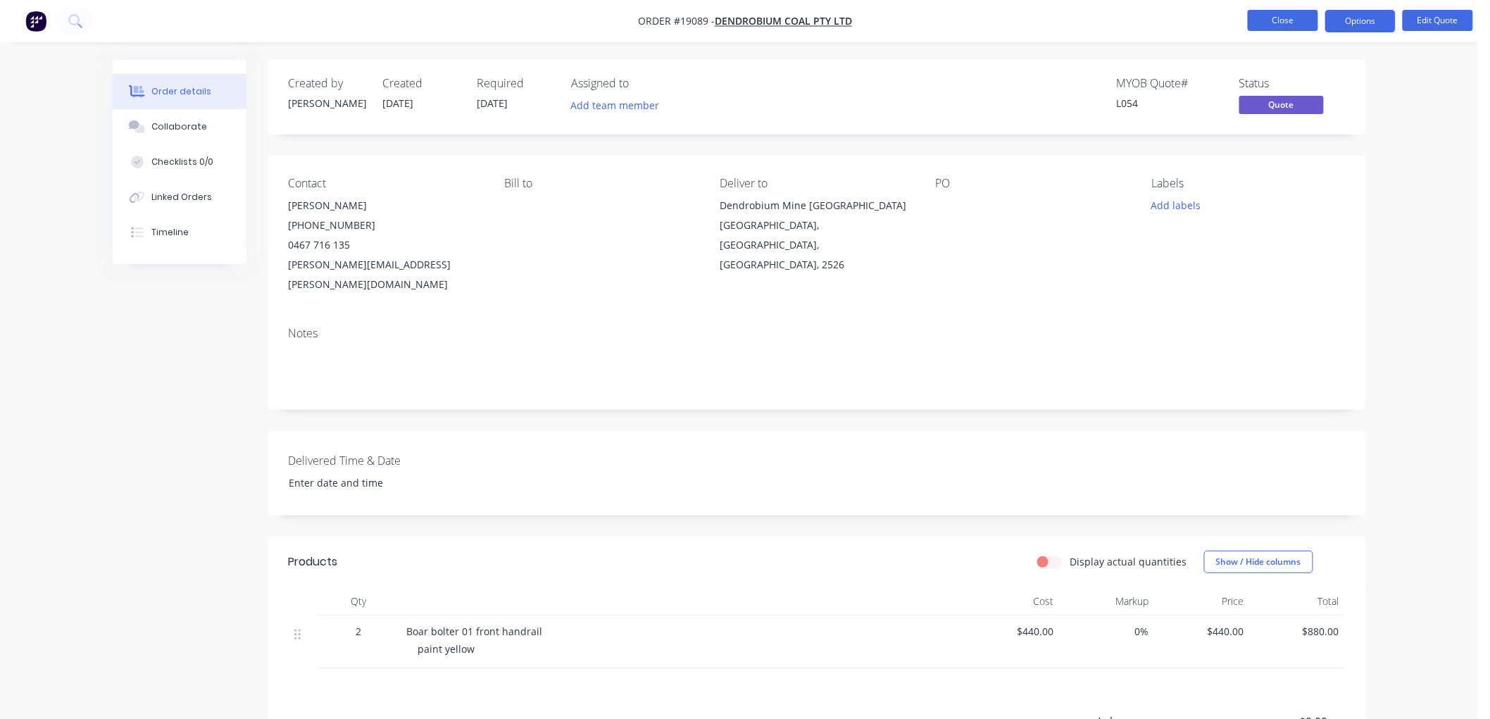
click at [1274, 20] on button "Close" at bounding box center [1283, 20] width 70 height 21
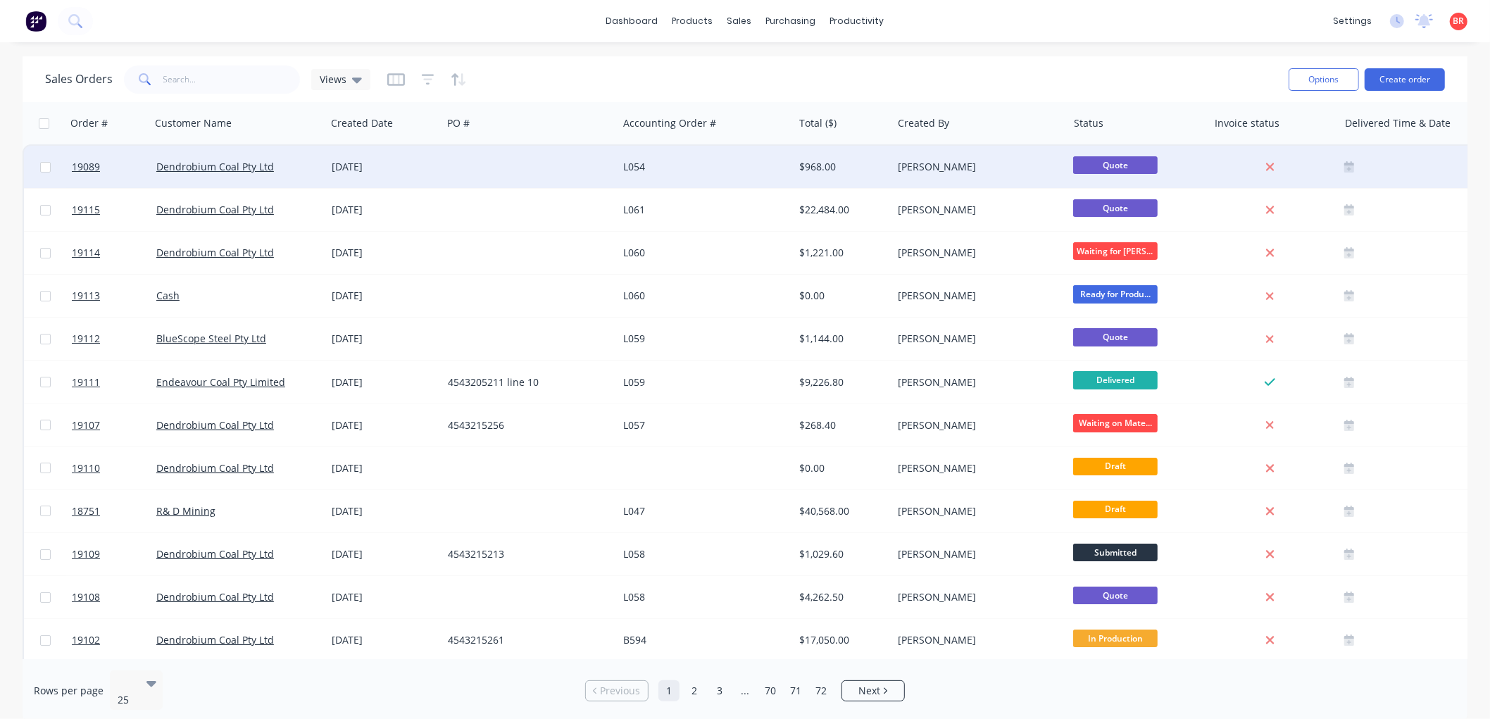
click at [566, 177] on div at bounding box center [529, 167] width 175 height 42
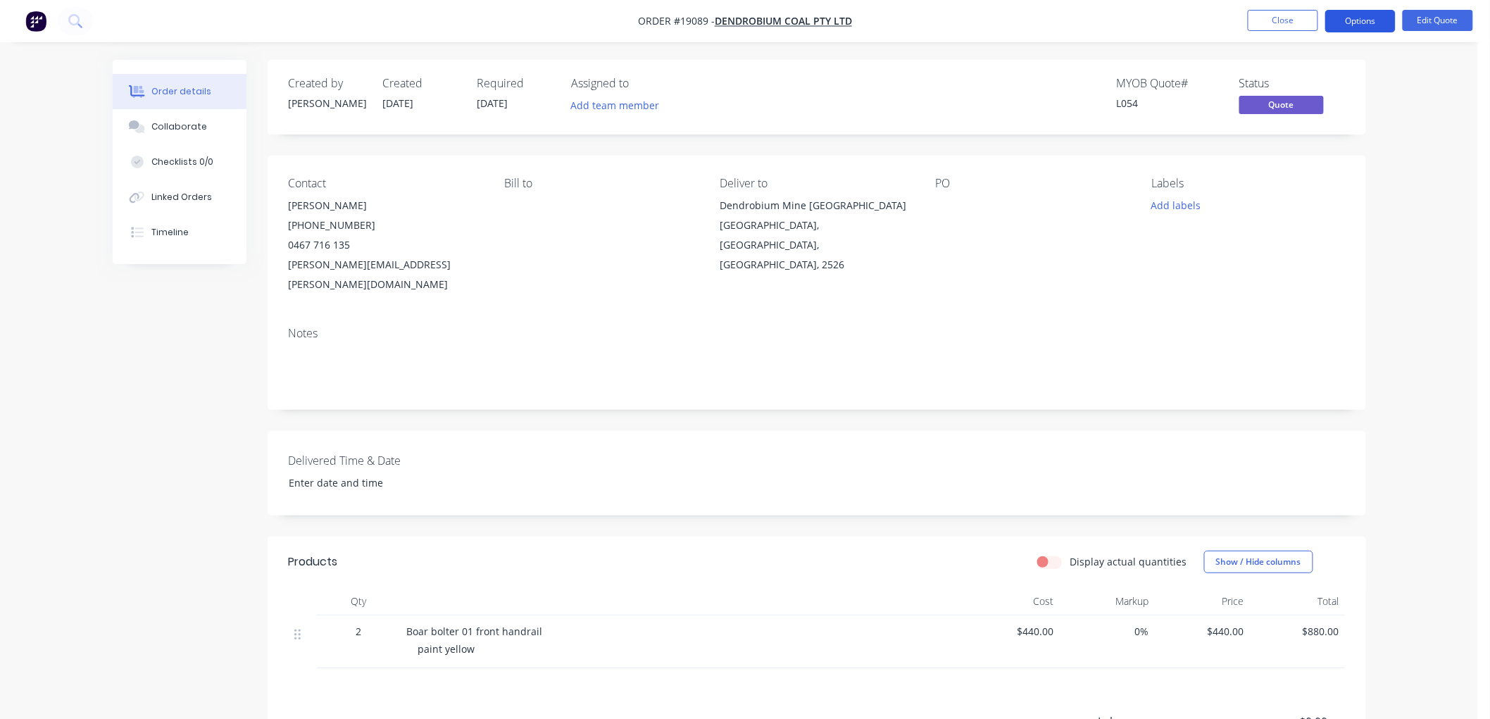
click at [1352, 24] on button "Options" at bounding box center [1360, 21] width 70 height 23
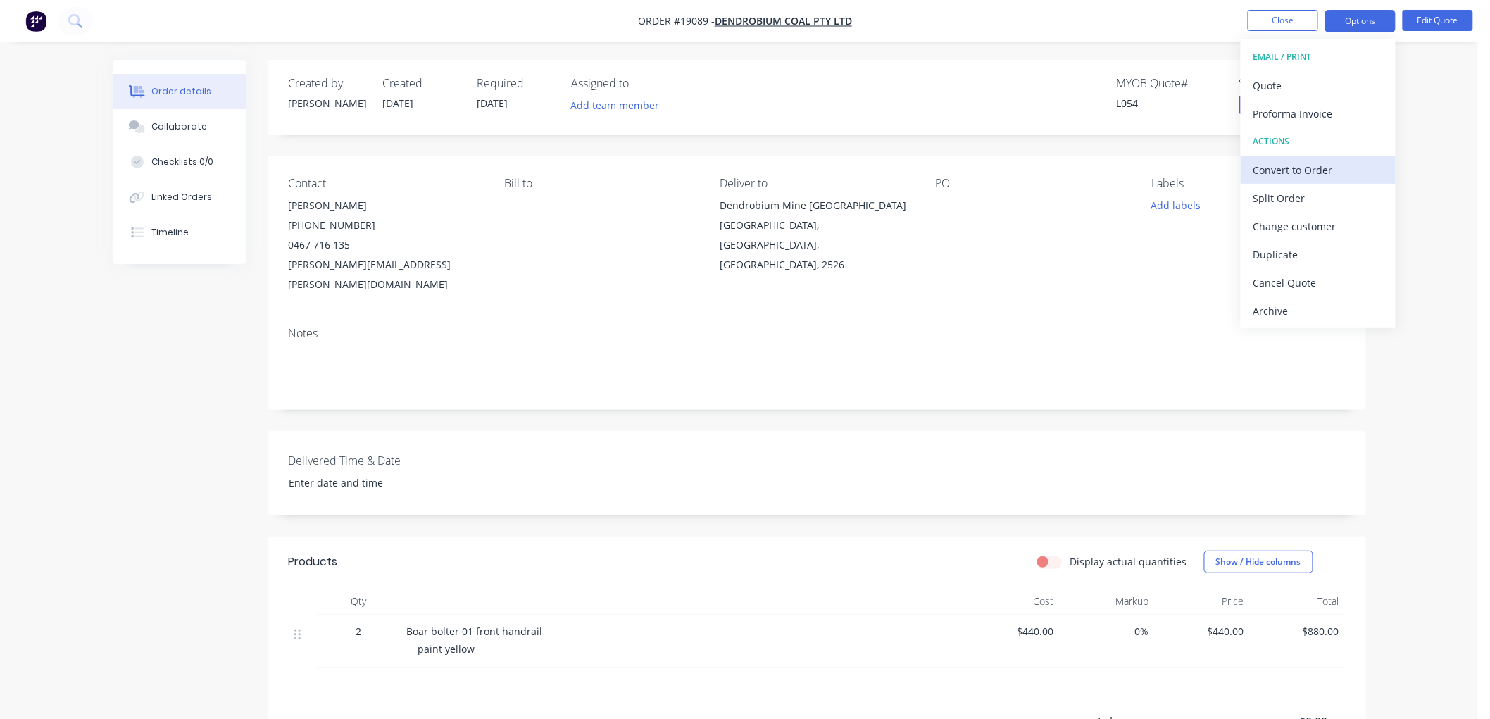
click at [1290, 164] on div "Convert to Order" at bounding box center [1318, 170] width 130 height 20
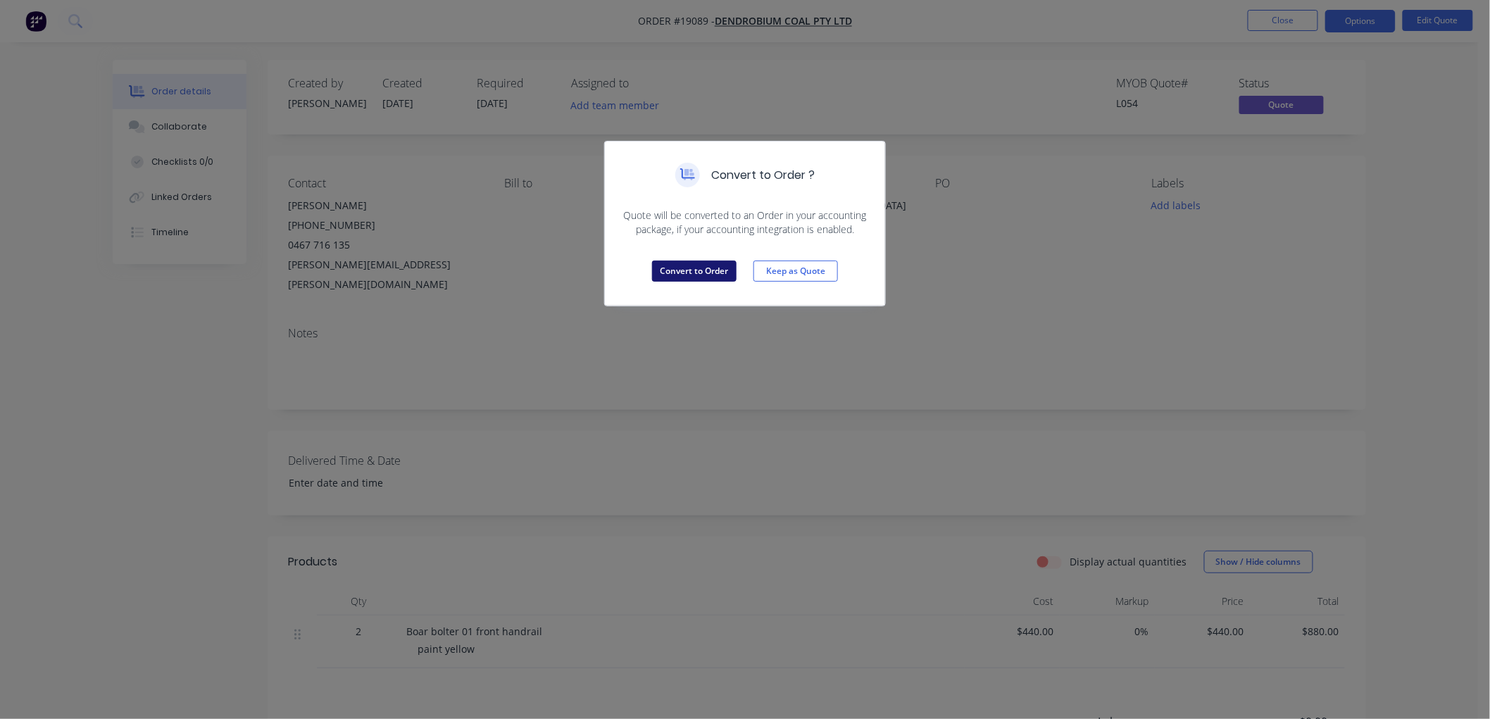
click at [706, 272] on button "Convert to Order" at bounding box center [694, 270] width 84 height 21
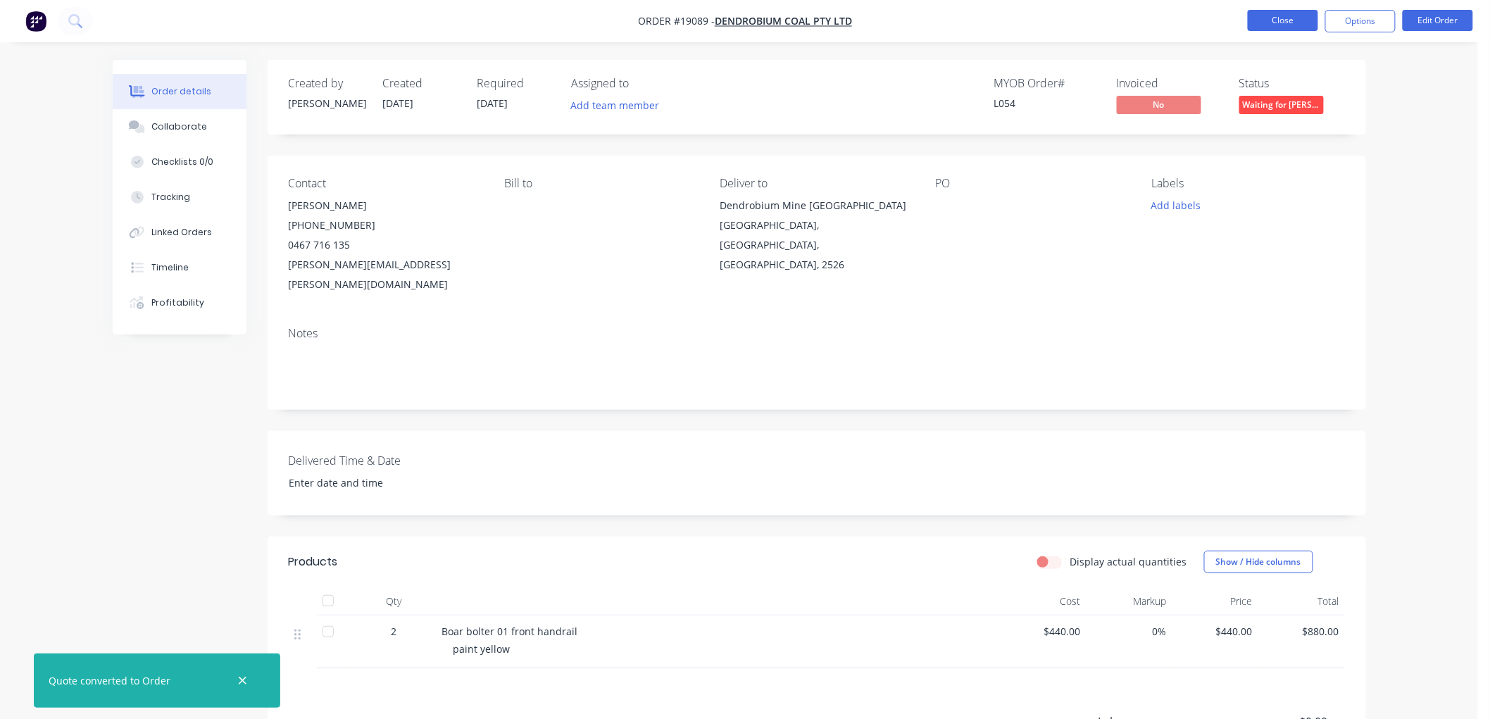
click at [1293, 16] on button "Close" at bounding box center [1283, 20] width 70 height 21
